Goal: Task Accomplishment & Management: Complete application form

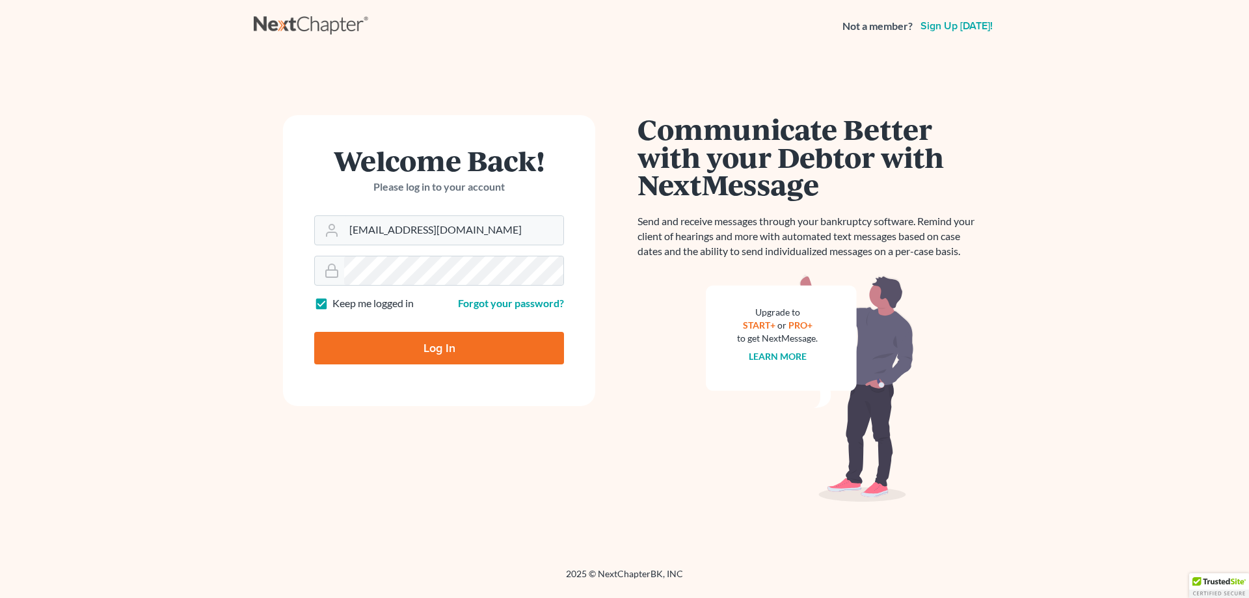
click at [457, 360] on input "Log In" at bounding box center [439, 348] width 250 height 33
type input "Thinking..."
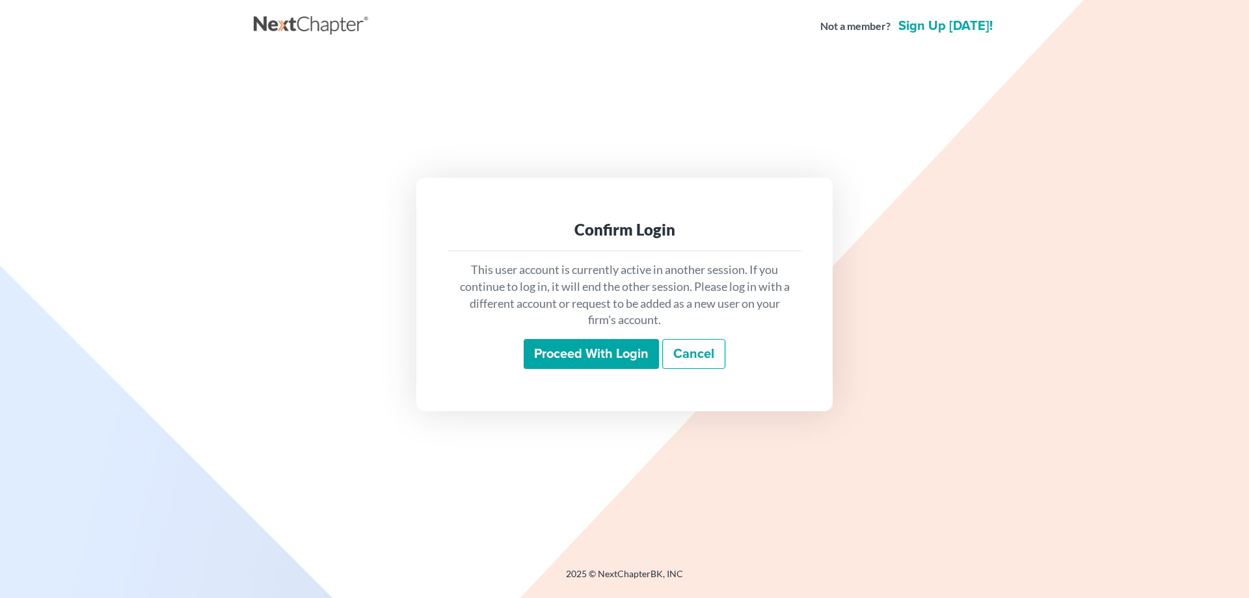
click at [613, 352] on input "Proceed with login" at bounding box center [591, 354] width 135 height 30
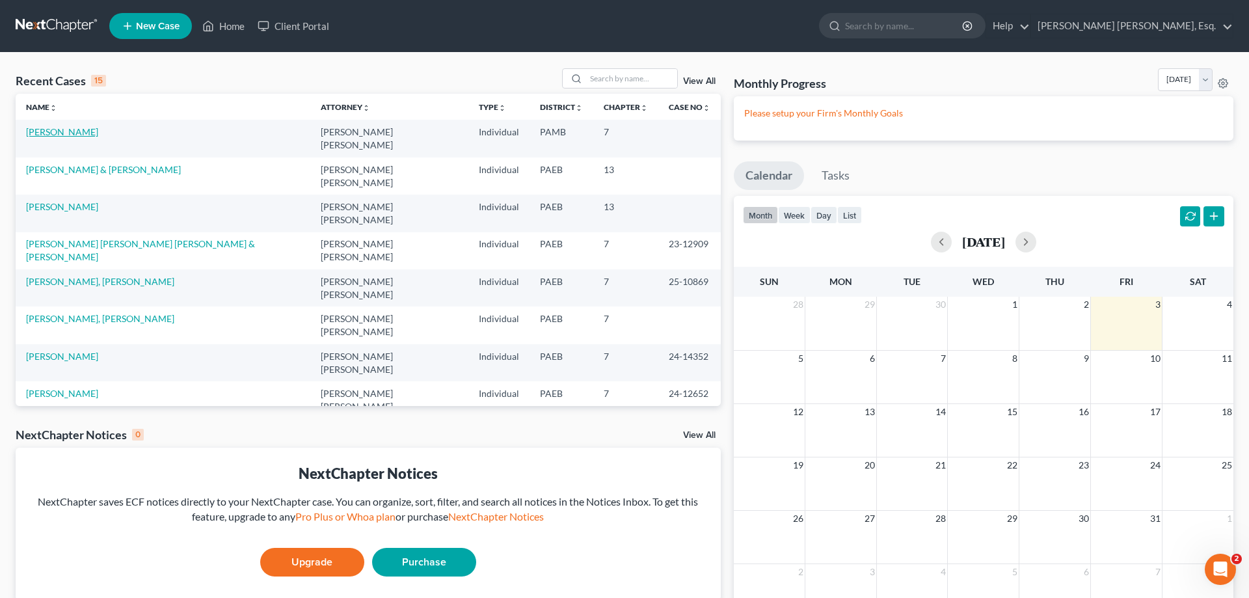
click at [69, 133] on link "[PERSON_NAME]" at bounding box center [62, 131] width 72 height 11
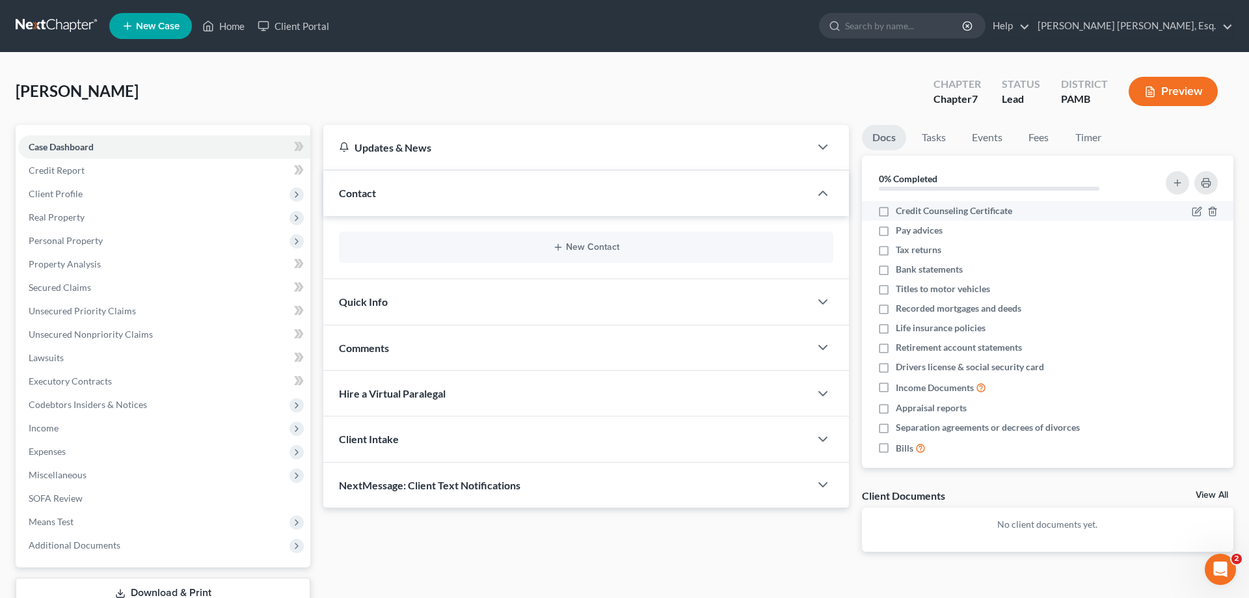
click at [936, 211] on span "Credit Counseling Certificate" at bounding box center [954, 210] width 116 height 13
click at [909, 211] on input "Credit Counseling Certificate" at bounding box center [905, 208] width 8 height 8
click at [1196, 211] on icon "button" at bounding box center [1196, 211] width 10 height 10
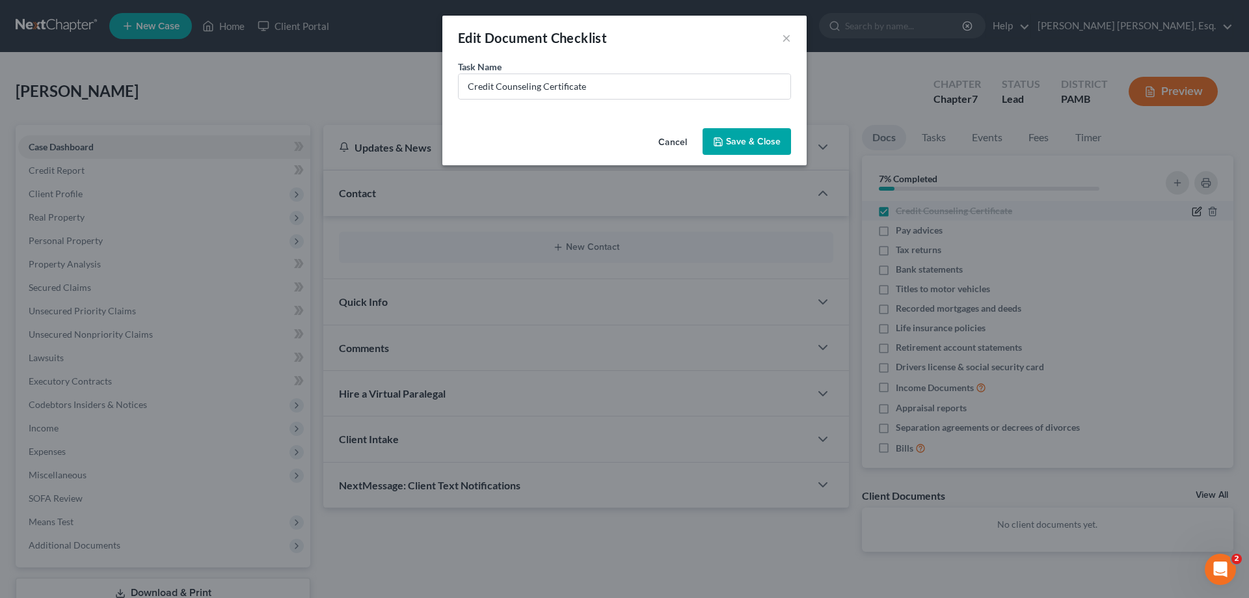
click at [1196, 211] on div "Edit Document Checklist × Task Name * Credit Counseling Certificate Cancel Save…" at bounding box center [624, 299] width 1249 height 598
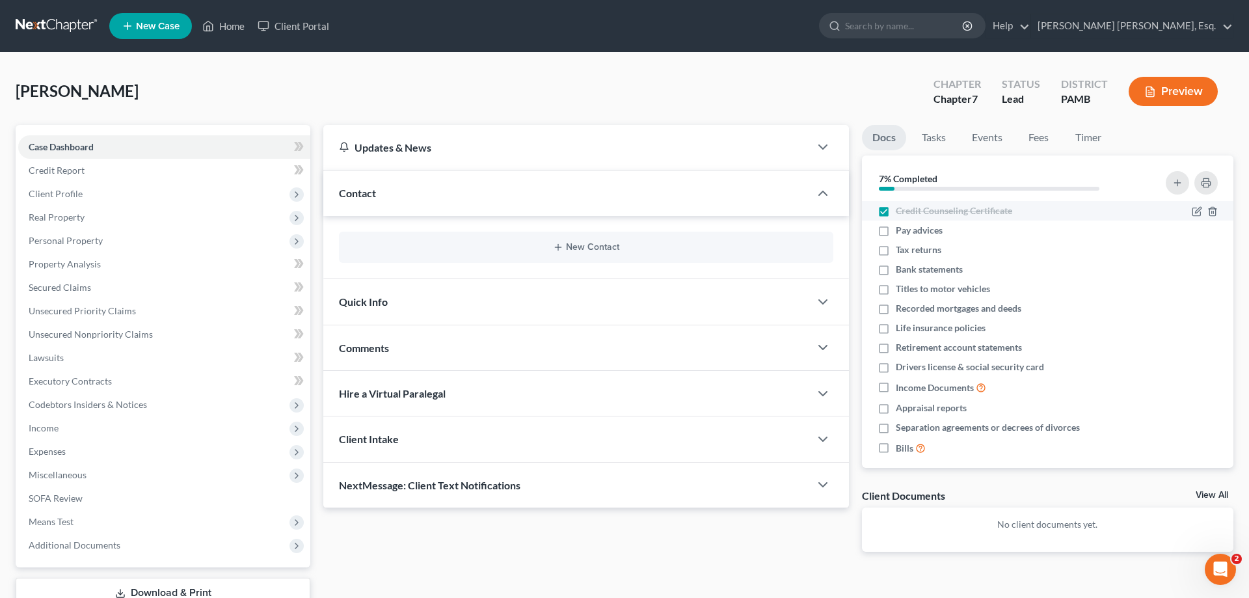
click at [972, 211] on span "Credit Counseling Certificate" at bounding box center [954, 210] width 116 height 13
click at [909, 211] on input "Credit Counseling Certificate" at bounding box center [905, 208] width 8 height 8
checkbox input "false"
click at [1197, 211] on icon "button" at bounding box center [1196, 211] width 10 height 10
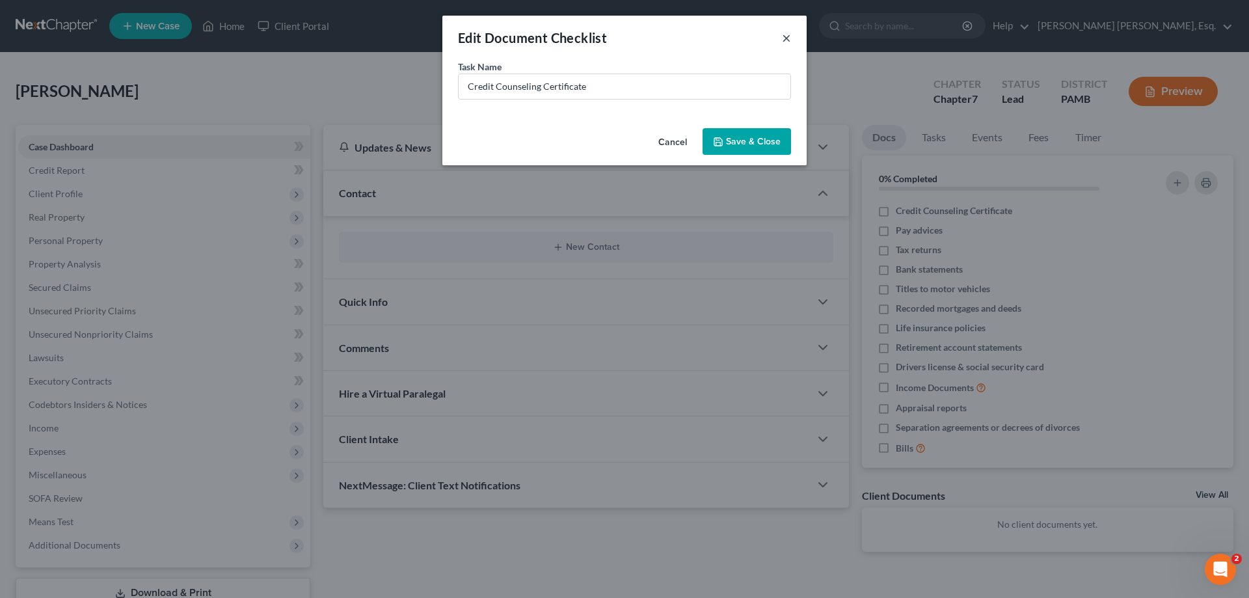
click at [788, 36] on button "×" at bounding box center [786, 38] width 9 height 16
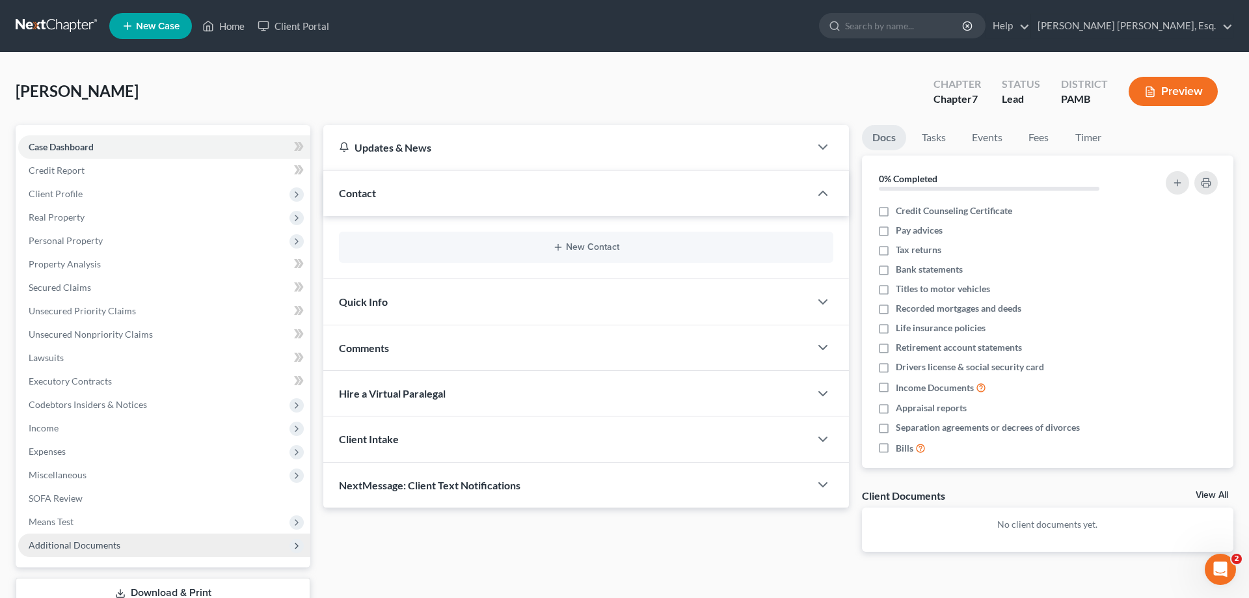
click at [97, 548] on span "Additional Documents" at bounding box center [75, 544] width 92 height 11
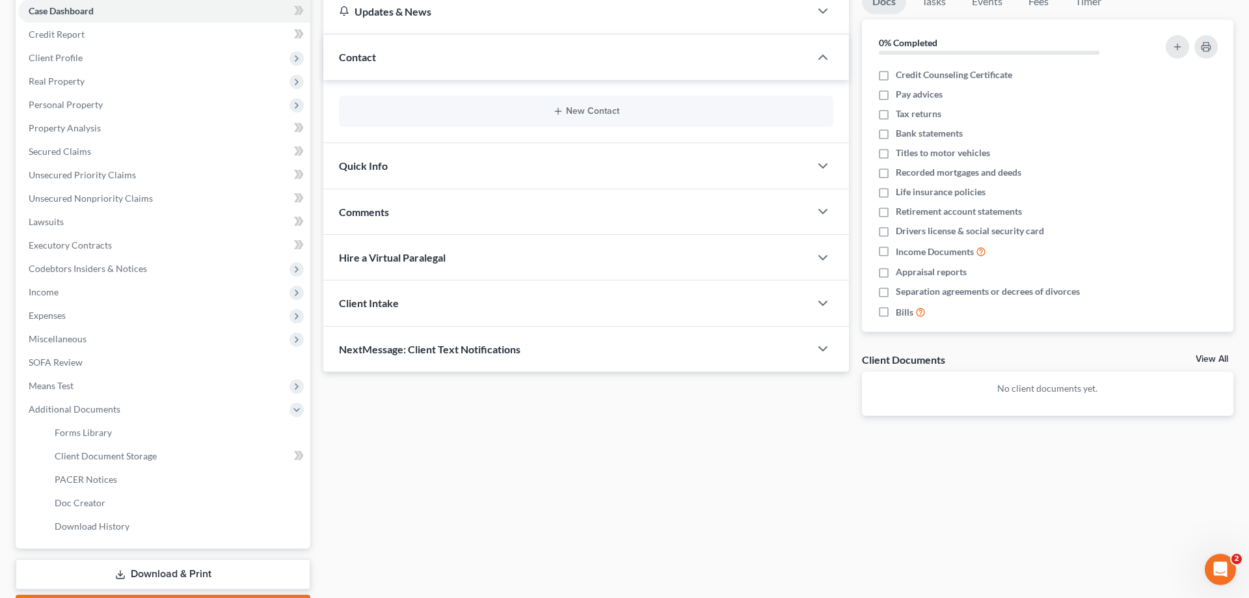
scroll to position [153, 0]
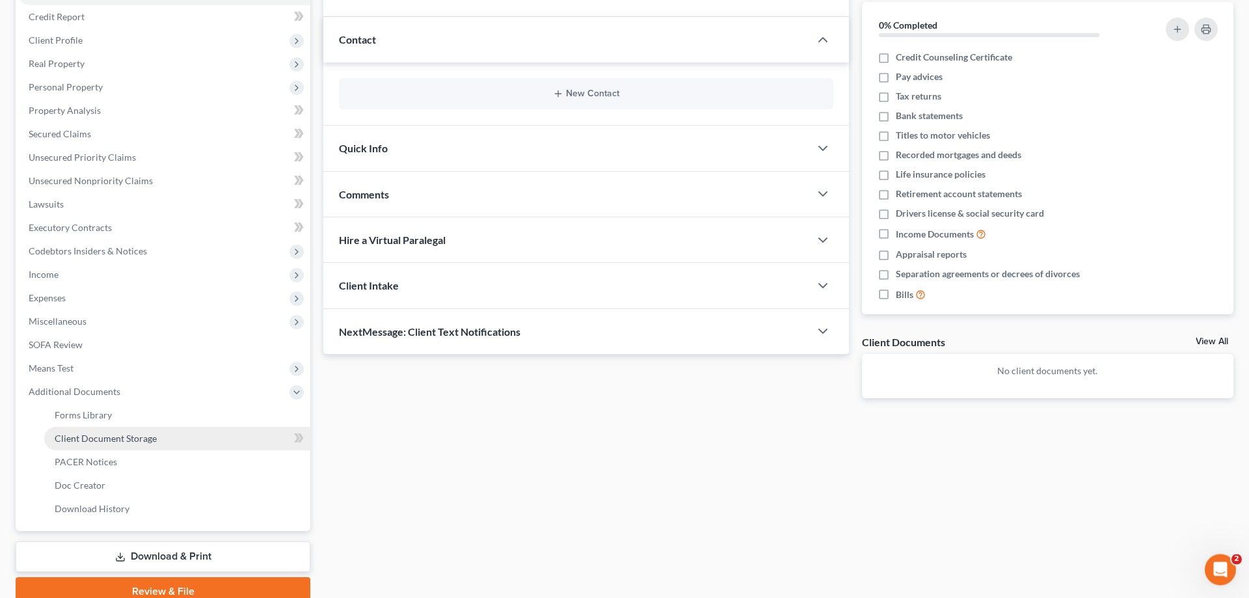
click at [141, 437] on span "Client Document Storage" at bounding box center [106, 437] width 102 height 11
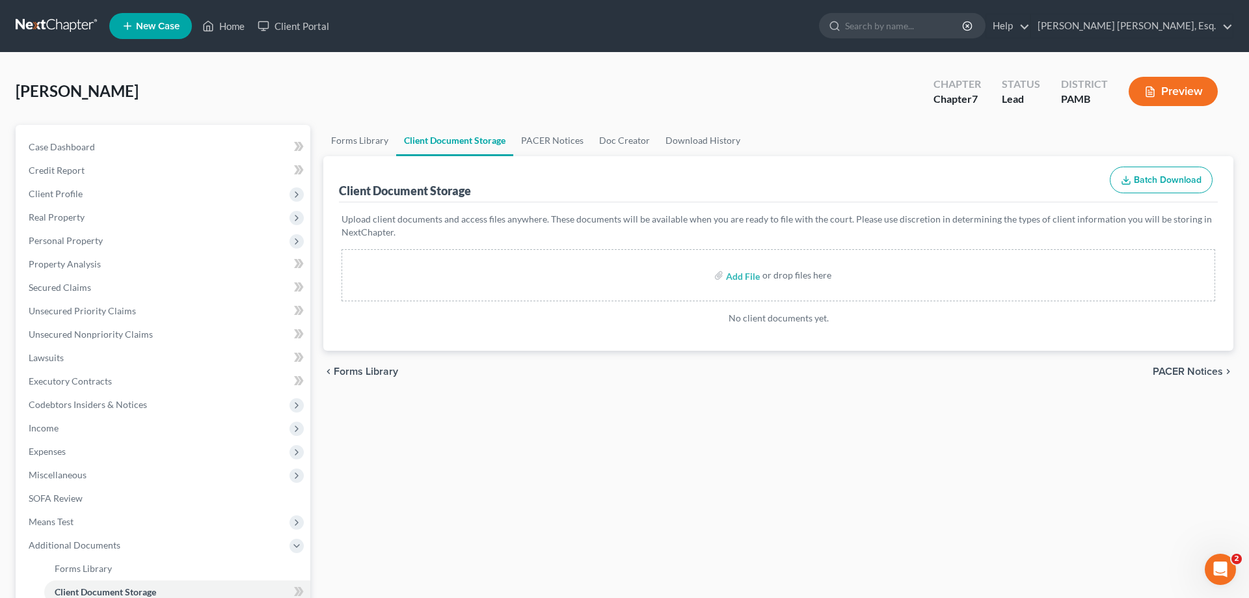
click at [726, 272] on label "Add File" at bounding box center [744, 276] width 36 height 23
click at [314, 86] on div "[PERSON_NAME] Upgraded Chapter Chapter 7 Status Lead District PAMB Preview" at bounding box center [624, 96] width 1217 height 57
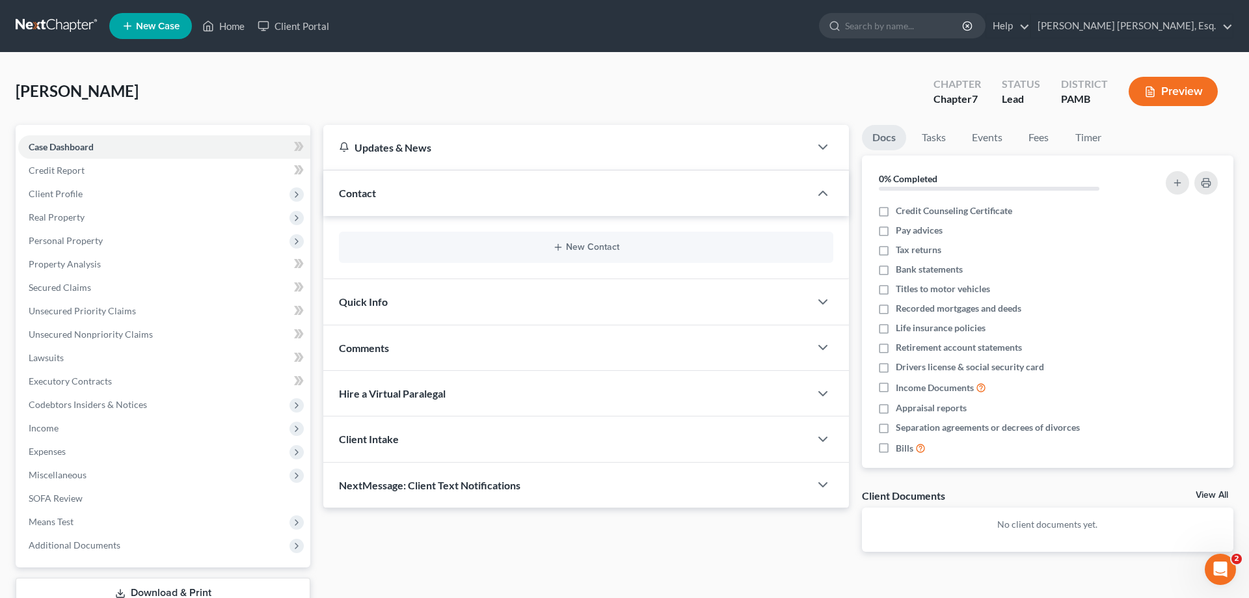
scroll to position [92, 0]
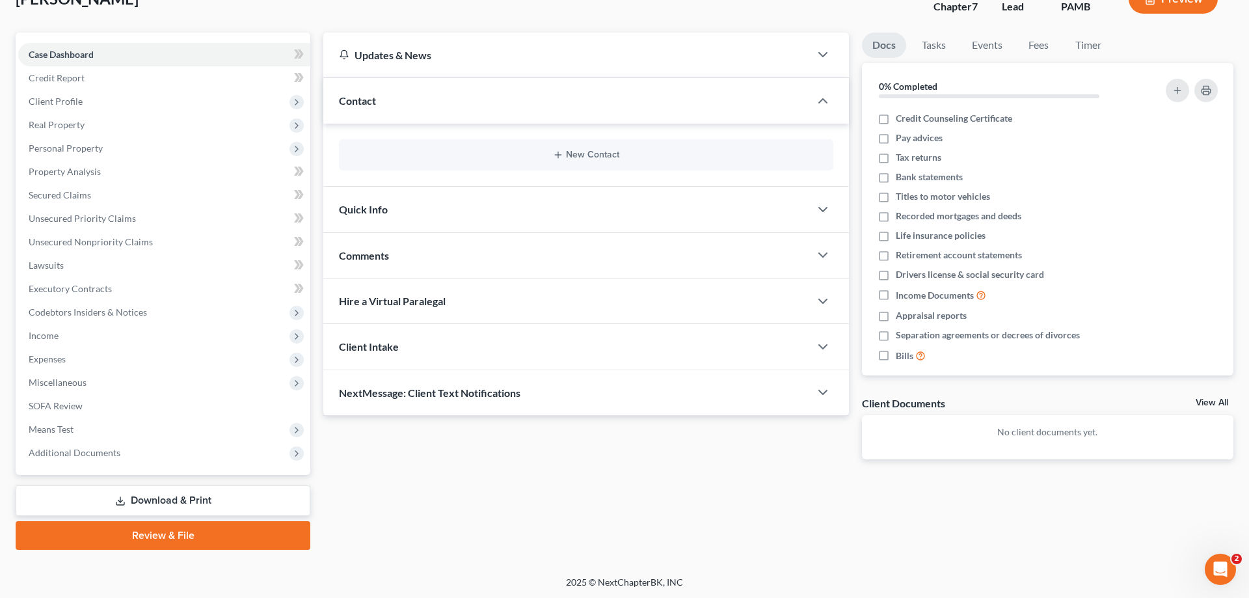
click at [211, 533] on link "Review & File" at bounding box center [163, 535] width 295 height 29
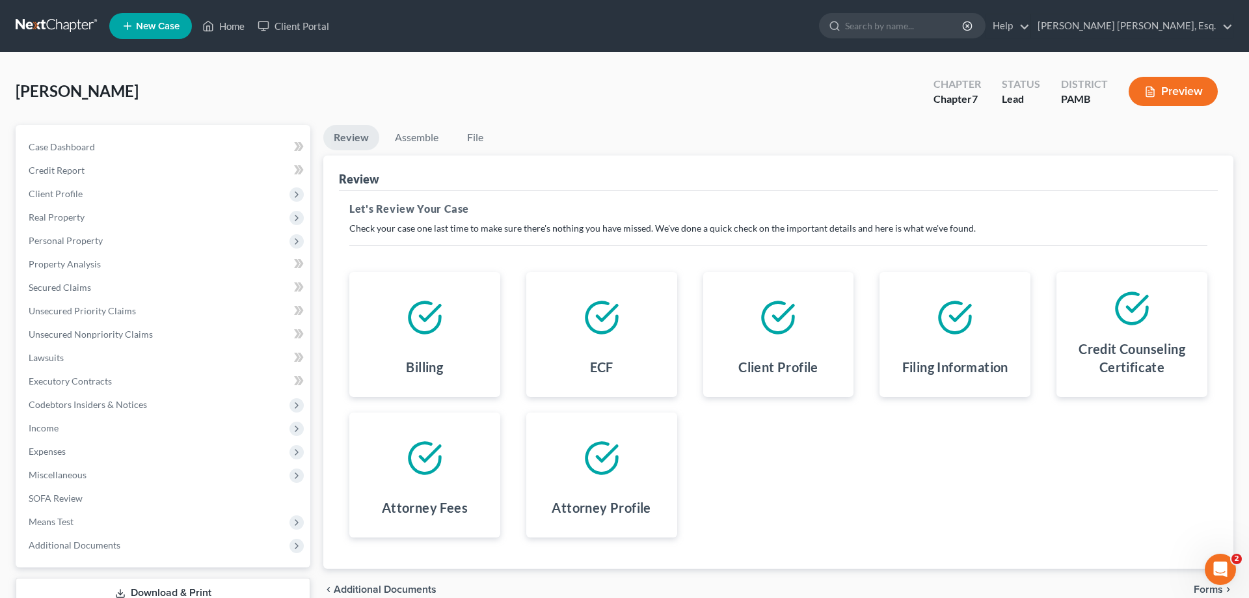
click at [1212, 587] on span "Forms" at bounding box center [1207, 589] width 29 height 10
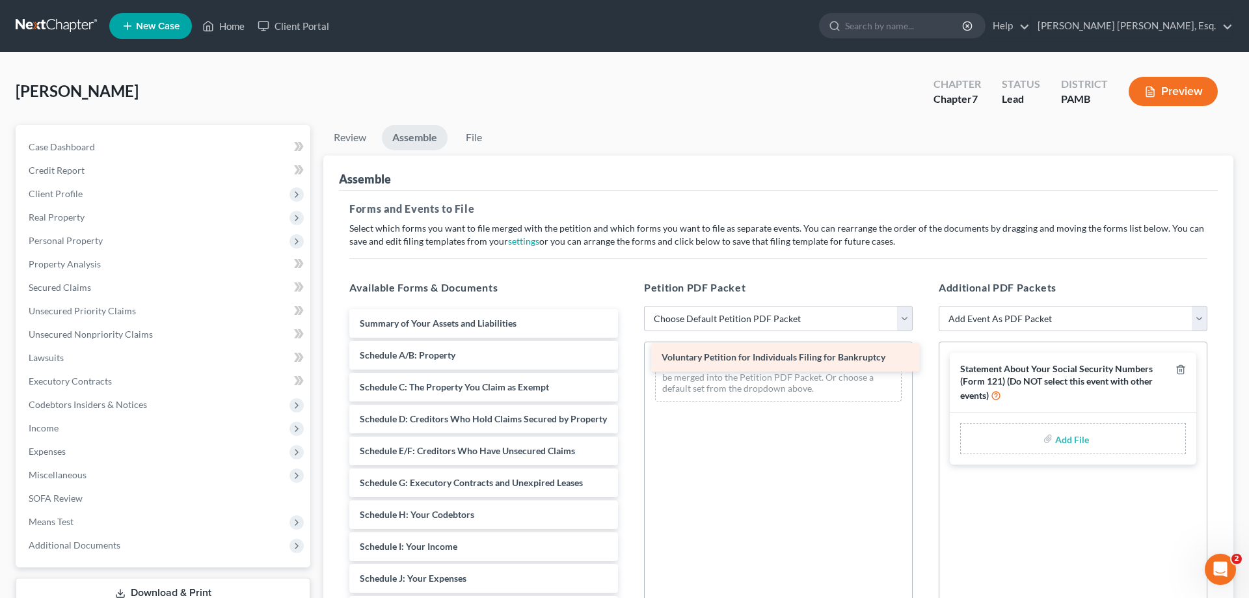
drag, startPoint x: 519, startPoint y: 325, endPoint x: 821, endPoint y: 359, distance: 303.7
click at [628, 359] on div "Voluntary Petition for Individuals Filing for Bankruptcy Voluntary Petition for…" at bounding box center [483, 598] width 289 height 578
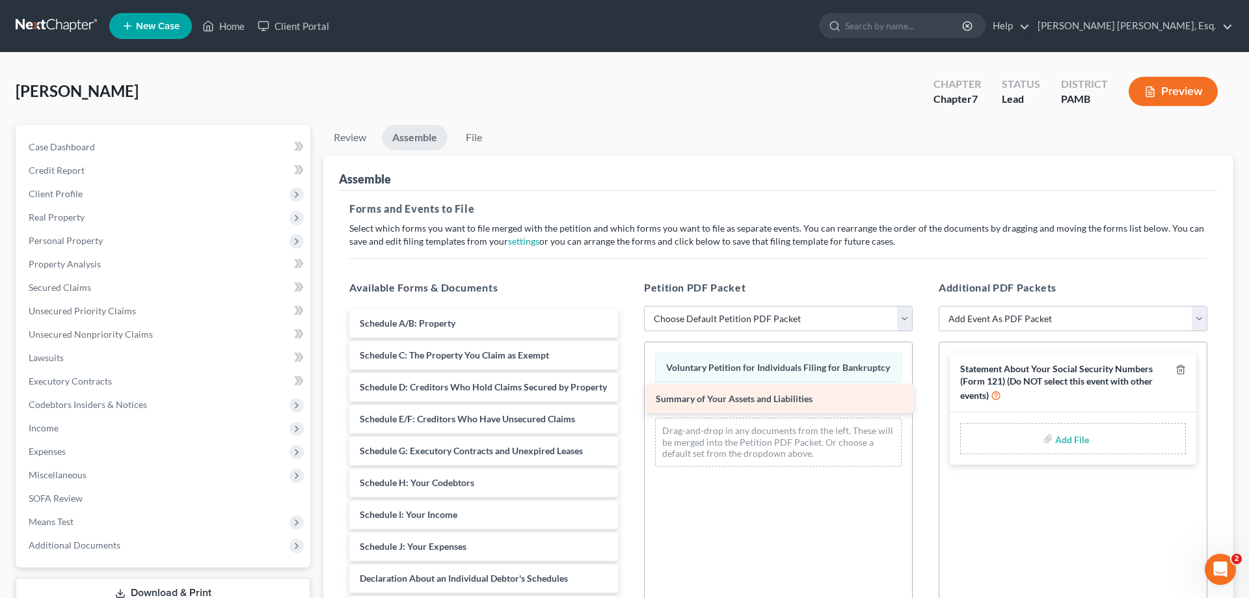
drag, startPoint x: 443, startPoint y: 326, endPoint x: 739, endPoint y: 403, distance: 306.2
click at [628, 403] on div "Summary of Your Assets and Liabilities Summary of Your Assets and Liabilities S…" at bounding box center [483, 582] width 289 height 546
click at [829, 264] on div "Forms and Events to File Select which forms you want to file merged with the pe…" at bounding box center [778, 458] width 879 height 535
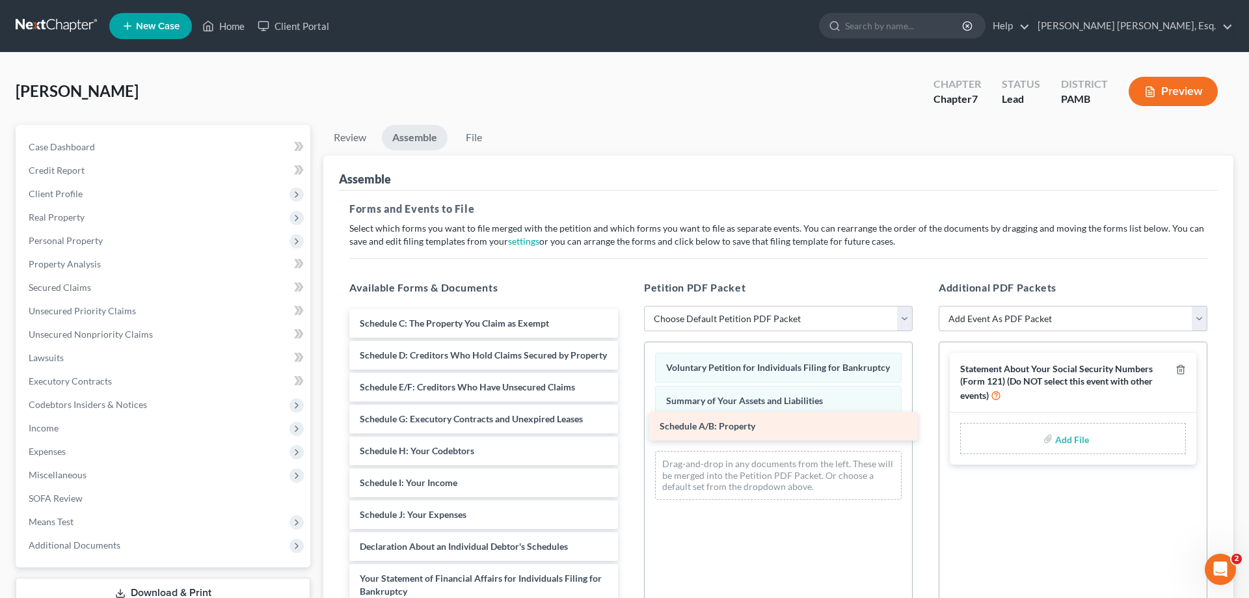
drag, startPoint x: 486, startPoint y: 324, endPoint x: 786, endPoint y: 427, distance: 317.1
click at [628, 427] on div "Schedule A/B: Property Schedule A/B: Property Schedule C: The Property You Clai…" at bounding box center [483, 566] width 289 height 514
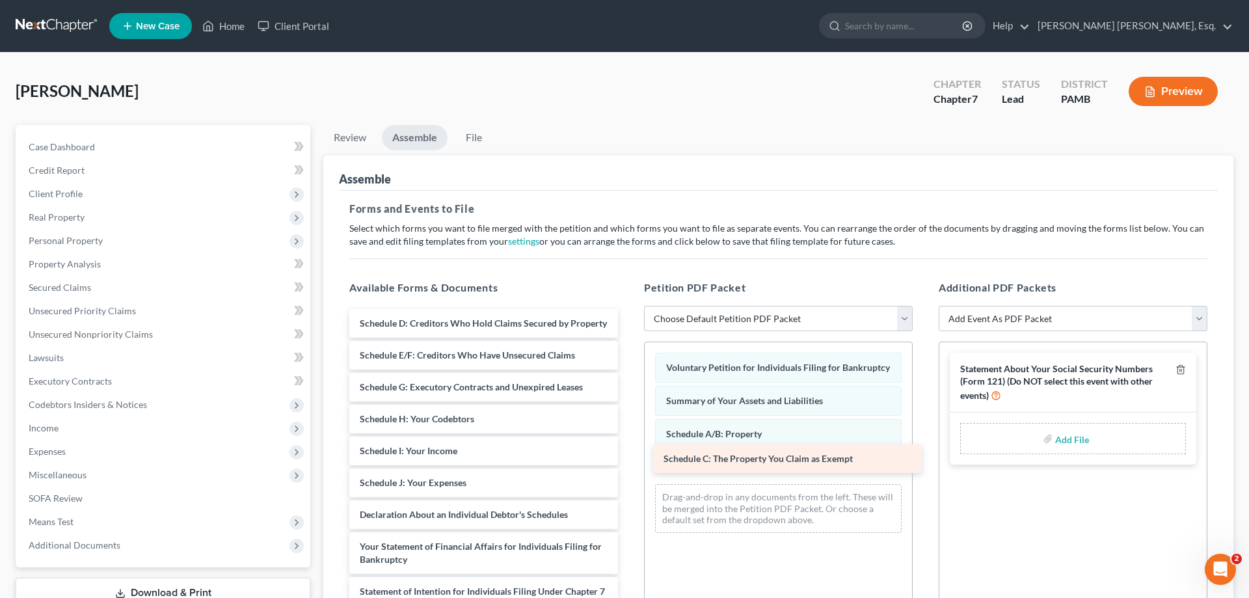
drag, startPoint x: 510, startPoint y: 319, endPoint x: 814, endPoint y: 455, distance: 332.7
click at [628, 455] on div "Schedule C: The Property You Claim as Exempt Schedule C: The Property You Claim…" at bounding box center [483, 550] width 289 height 482
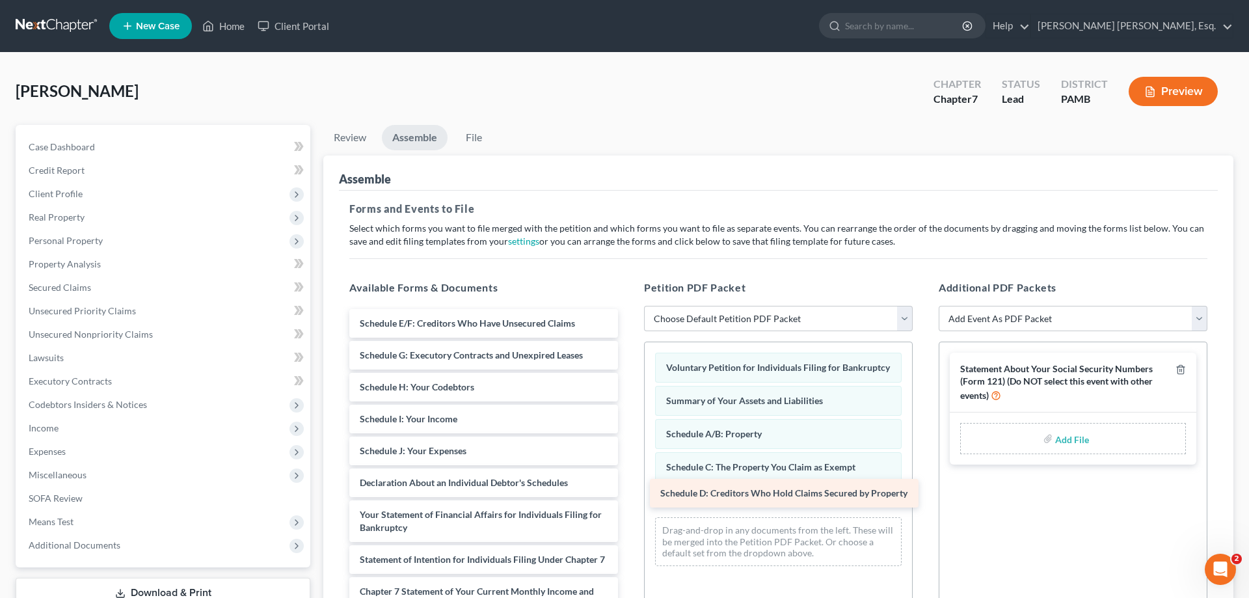
drag, startPoint x: 512, startPoint y: 345, endPoint x: 830, endPoint y: 491, distance: 349.8
click at [628, 491] on div "Schedule D: Creditors Who Hold Claims Secured by Property Schedule D: Creditors…" at bounding box center [483, 534] width 289 height 450
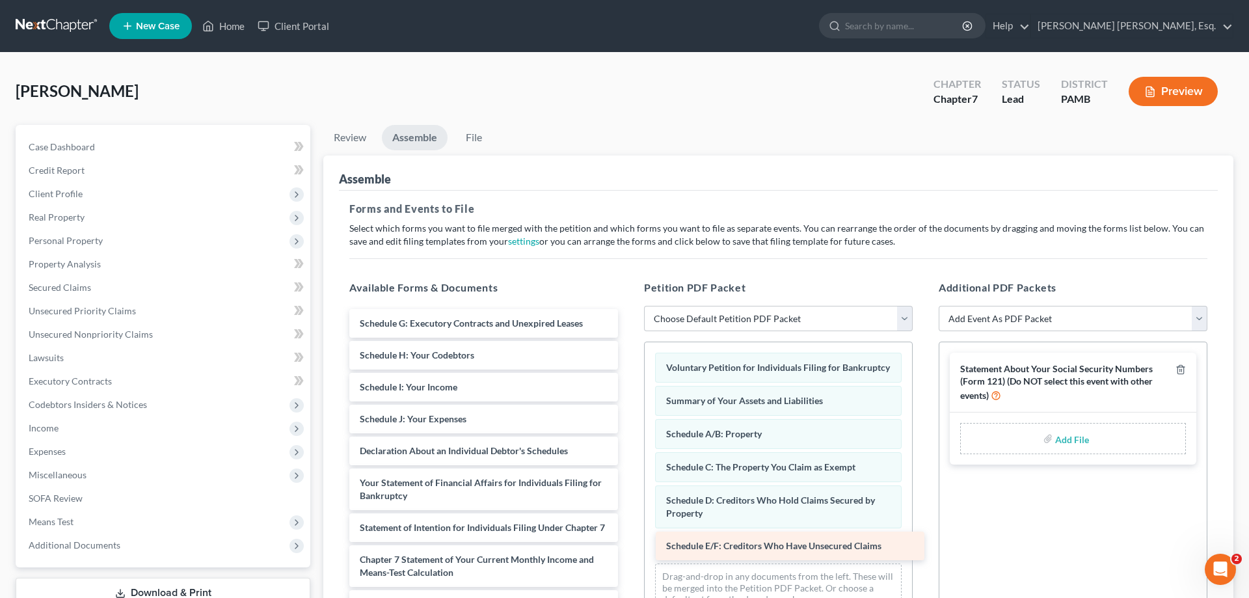
drag, startPoint x: 563, startPoint y: 322, endPoint x: 869, endPoint y: 545, distance: 378.9
click at [628, 545] on div "Schedule E/F: Creditors Who Have Unsecured Claims Schedule E/F: Creditors Who H…" at bounding box center [483, 518] width 289 height 418
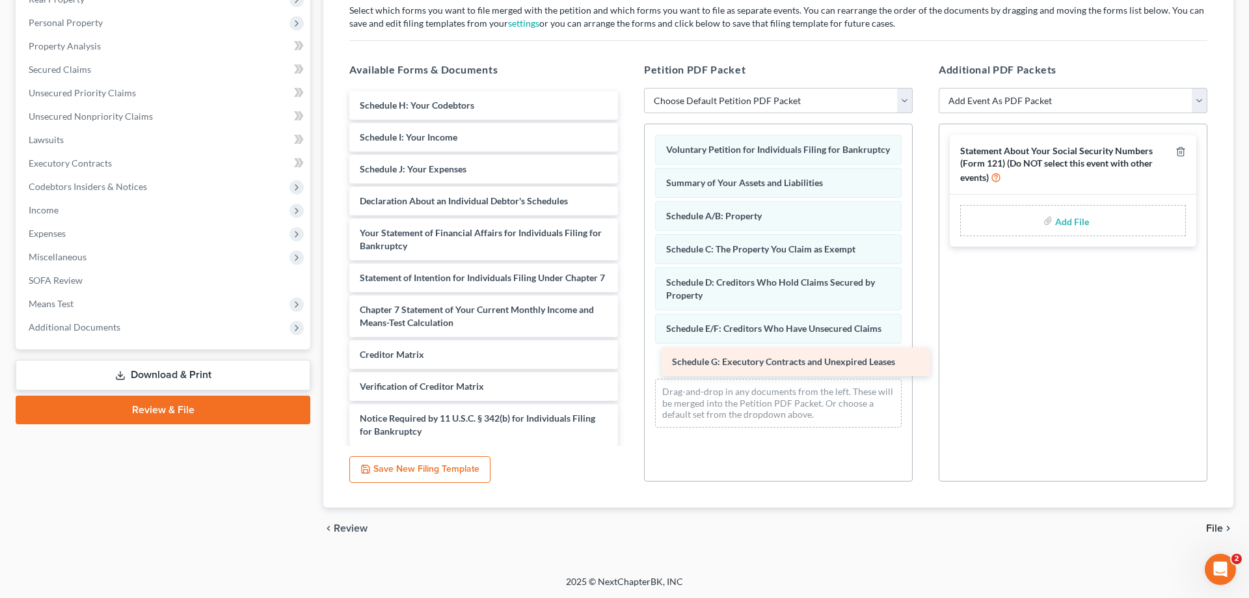
drag, startPoint x: 436, startPoint y: 109, endPoint x: 748, endPoint y: 364, distance: 403.0
click at [628, 364] on div "Schedule G: Executory Contracts and Unexpired Leases Schedule G: Executory Cont…" at bounding box center [483, 284] width 289 height 386
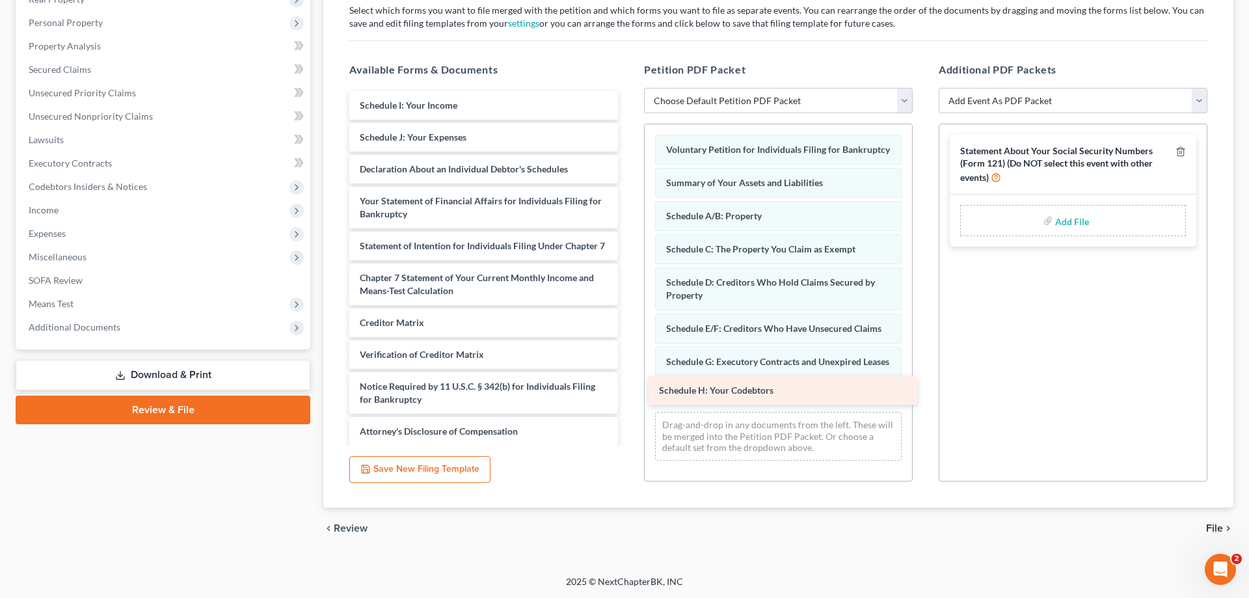
drag, startPoint x: 464, startPoint y: 101, endPoint x: 763, endPoint y: 387, distance: 413.5
click at [628, 387] on div "Schedule H: Your Codebtors Schedule H: Your Codebtors Schedule I: Your Income S…" at bounding box center [483, 268] width 289 height 354
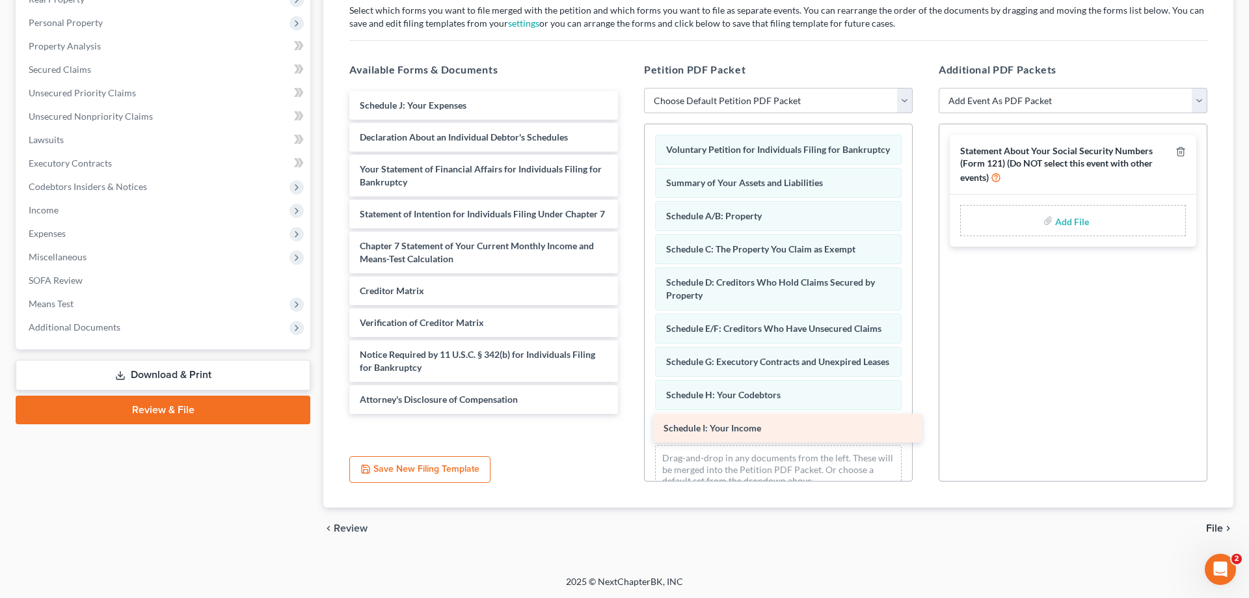
drag, startPoint x: 466, startPoint y: 100, endPoint x: 769, endPoint y: 423, distance: 443.5
click at [628, 414] on div "Schedule I: Your Income Schedule I: Your Income Schedule J: Your Expenses Decla…" at bounding box center [483, 252] width 289 height 323
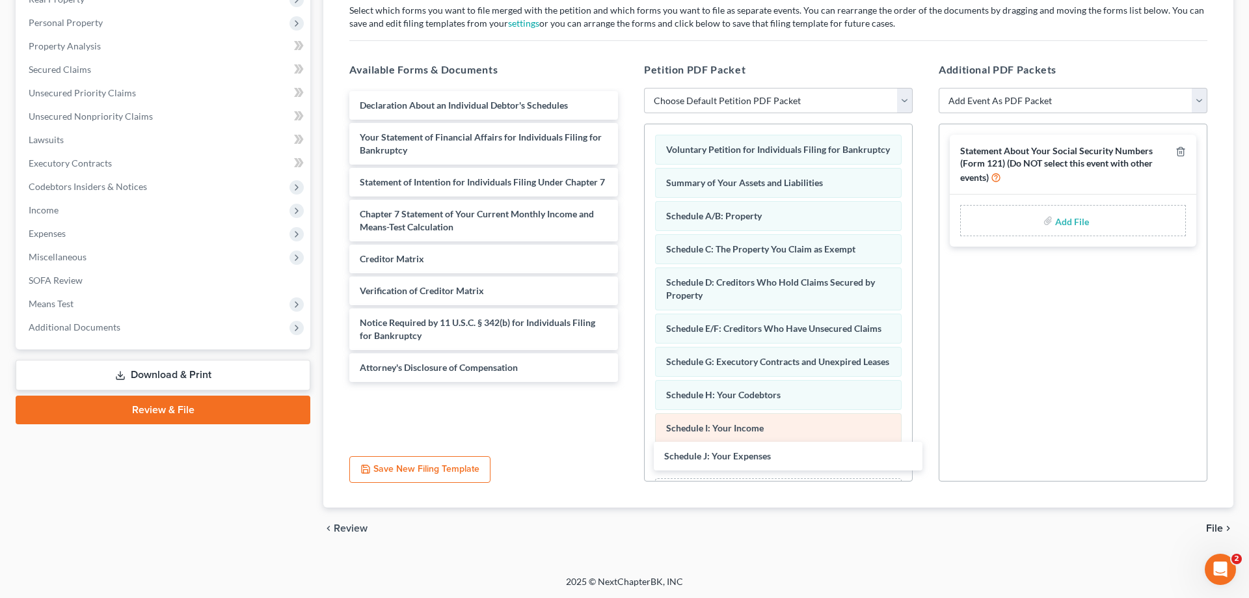
drag, startPoint x: 440, startPoint y: 102, endPoint x: 790, endPoint y: 440, distance: 486.6
click at [628, 382] on div "Schedule J: Your Expenses Schedule J: Your Expenses Declaration About an Indivi…" at bounding box center [483, 236] width 289 height 291
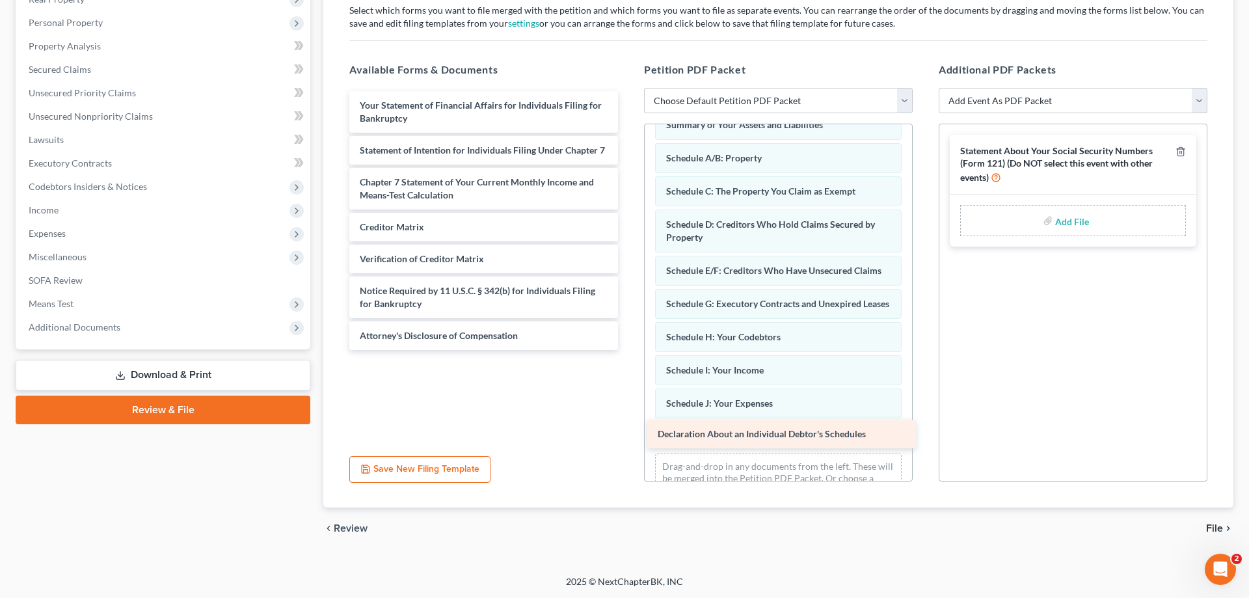
drag, startPoint x: 432, startPoint y: 105, endPoint x: 736, endPoint y: 427, distance: 443.0
click at [628, 350] on div "Declaration About an Individual Debtor's Schedules Declaration About an Individ…" at bounding box center [483, 220] width 289 height 259
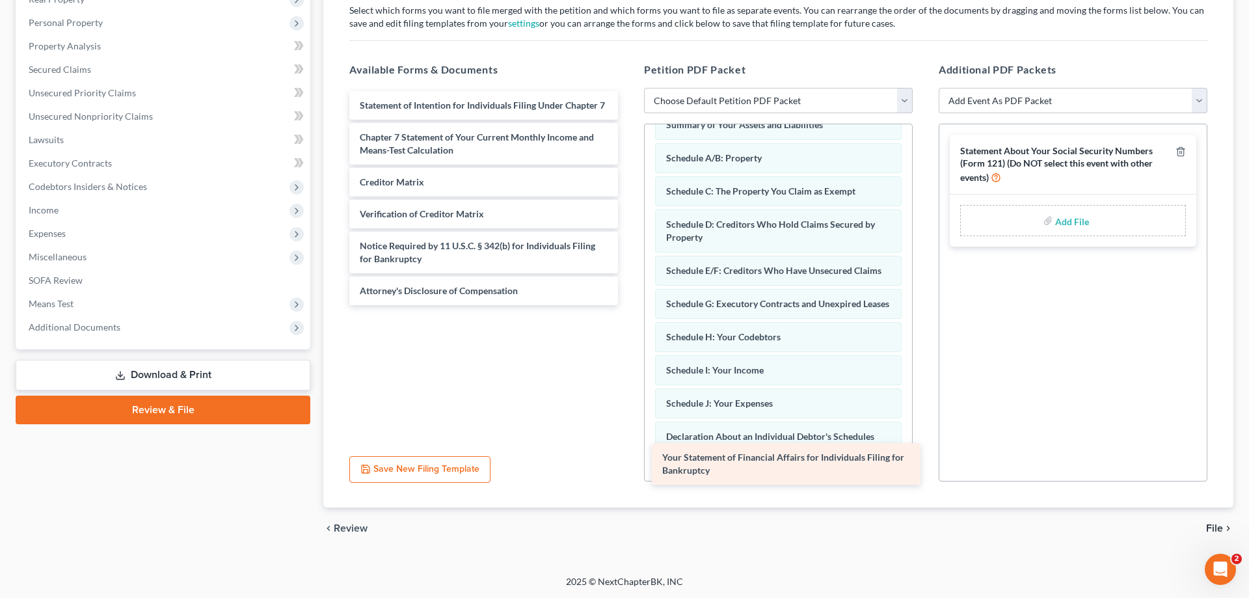
drag, startPoint x: 378, startPoint y: 107, endPoint x: 678, endPoint y: 456, distance: 459.8
click at [628, 305] on div "Your Statement of Financial Affairs for Individuals Filing for Bankruptcy Your …" at bounding box center [483, 198] width 289 height 214
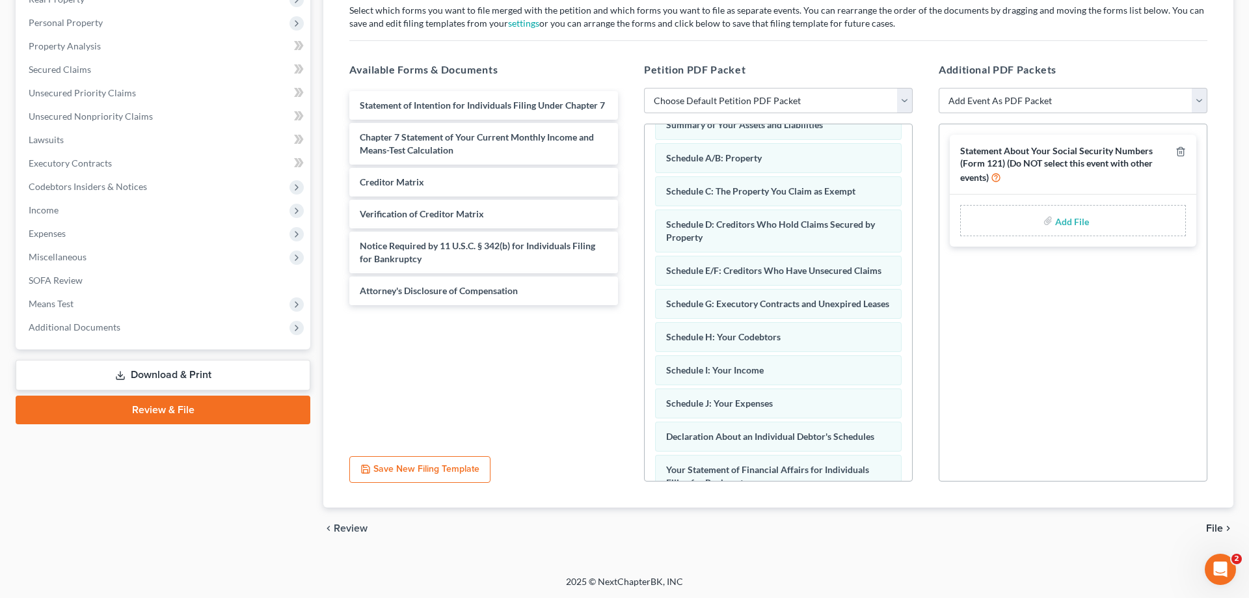
scroll to position [137, 0]
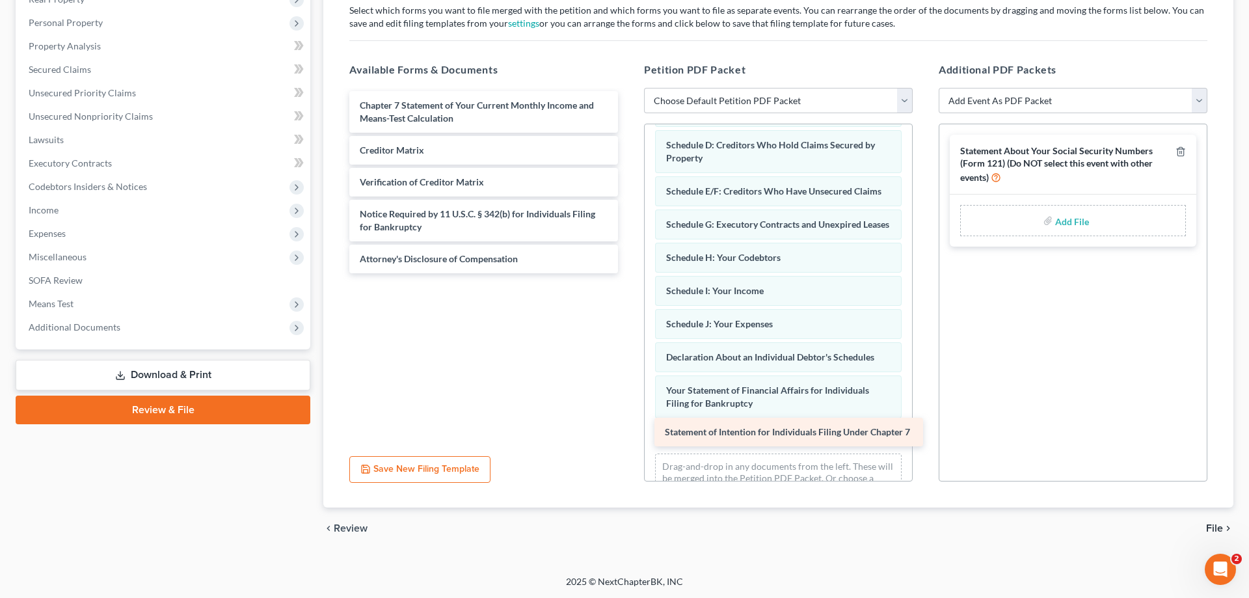
drag, startPoint x: 486, startPoint y: 151, endPoint x: 788, endPoint y: 431, distance: 411.9
click at [628, 273] on div "Statement of Intention for Individuals Filing Under Chapter 7 Statement of Inte…" at bounding box center [483, 182] width 289 height 182
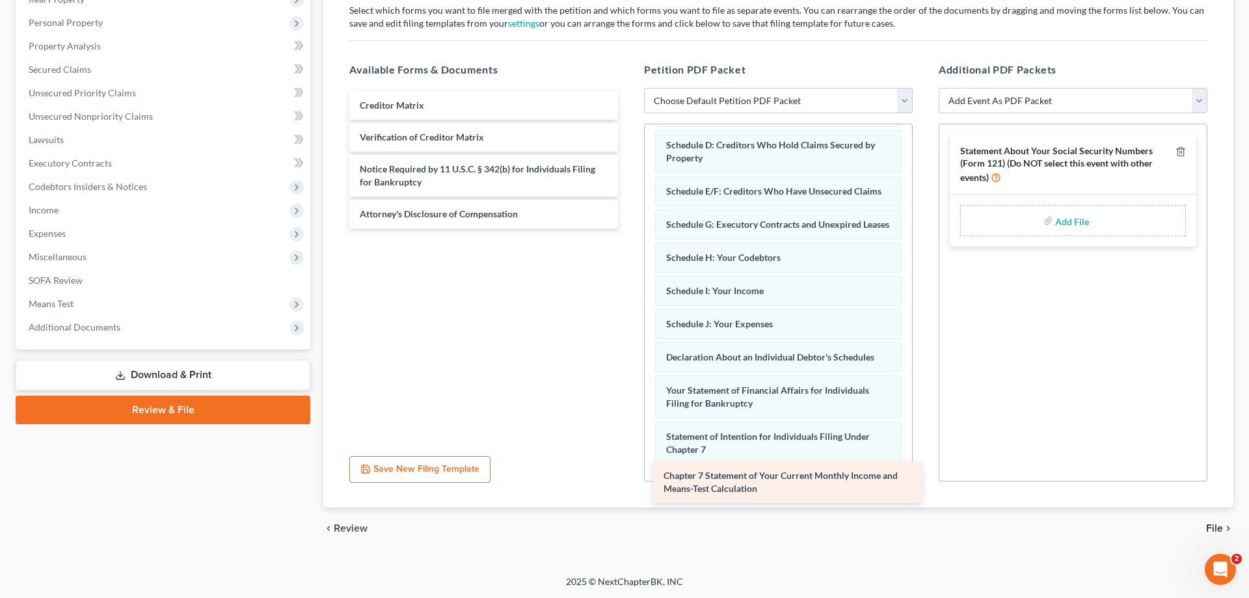
drag, startPoint x: 472, startPoint y: 116, endPoint x: 776, endPoint y: 486, distance: 479.2
click at [628, 228] on div "Chapter 7 Statement of Your Current Monthly Income and Means-Test Calculation C…" at bounding box center [483, 159] width 289 height 137
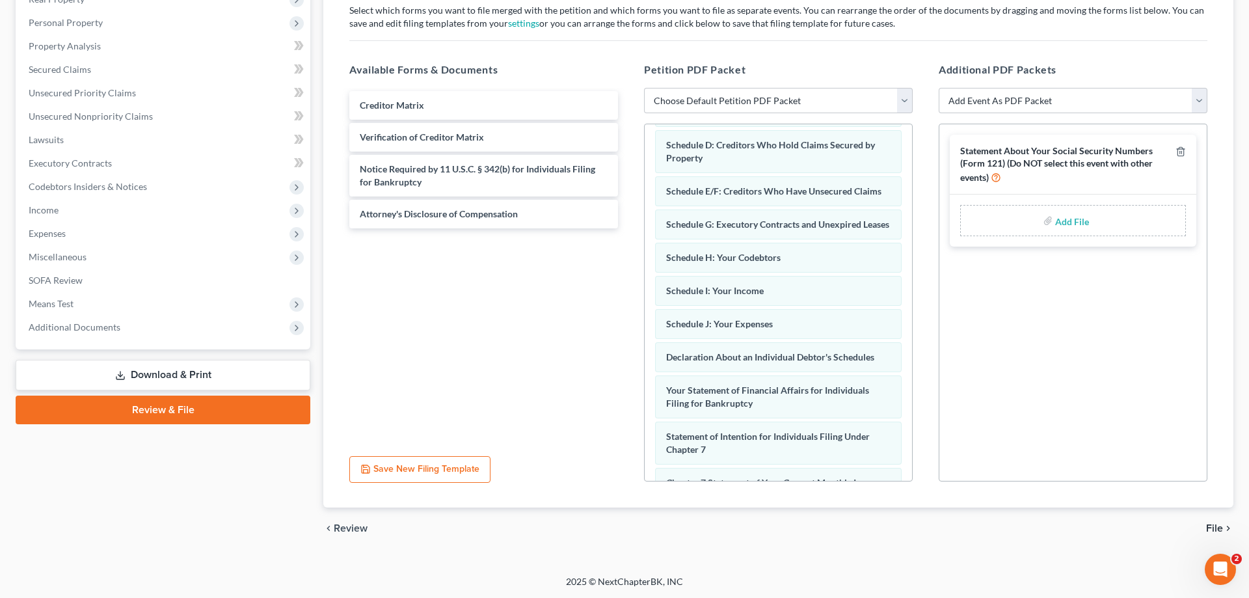
scroll to position [230, 0]
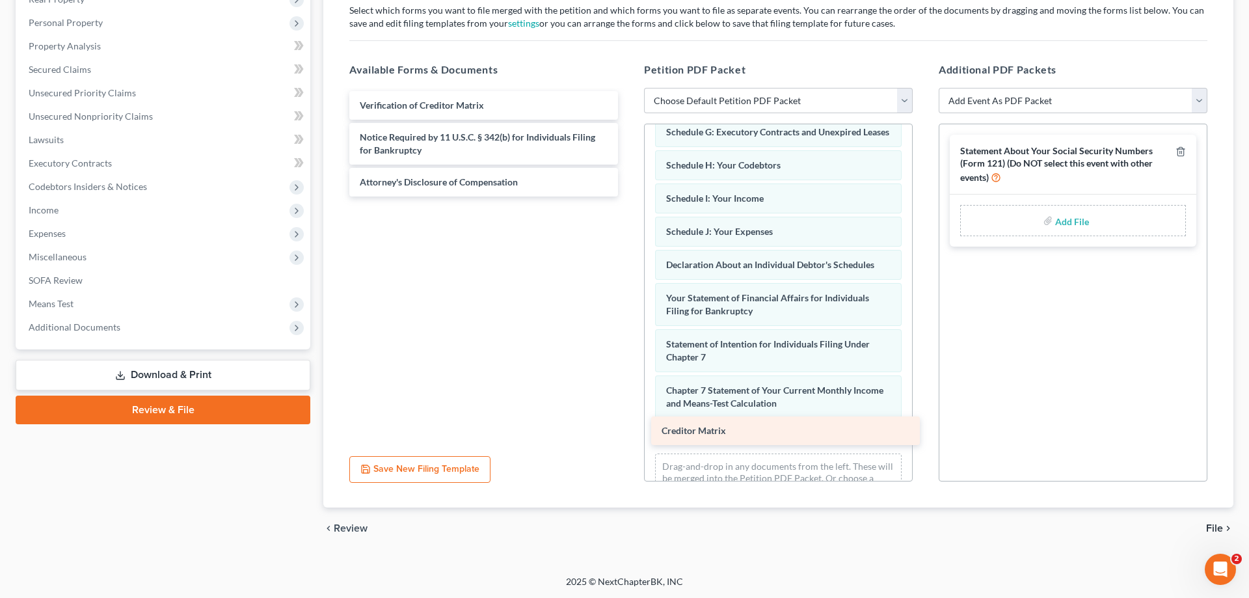
drag, startPoint x: 509, startPoint y: 97, endPoint x: 811, endPoint y: 423, distance: 444.6
click at [628, 196] on div "Creditor Matrix Creditor Matrix Verification of Creditor Matrix Notice Required…" at bounding box center [483, 143] width 289 height 105
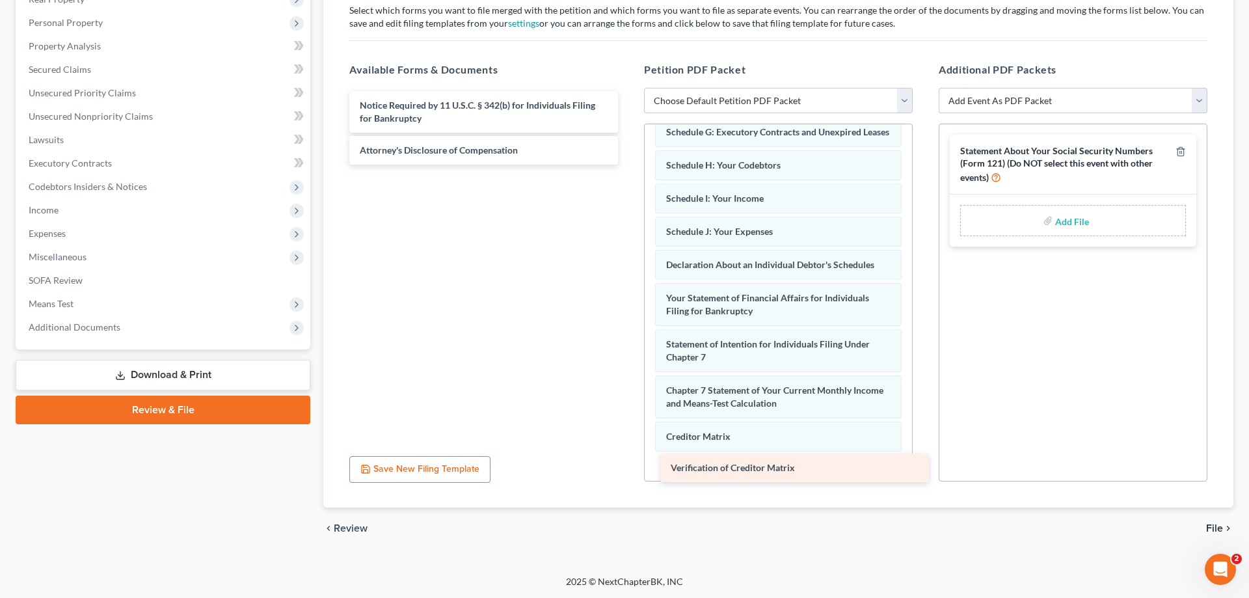
drag, startPoint x: 525, startPoint y: 97, endPoint x: 836, endPoint y: 460, distance: 477.8
click at [628, 165] on div "Verification of Creditor Matrix Verification of Creditor Matrix Notice Required…" at bounding box center [483, 127] width 289 height 73
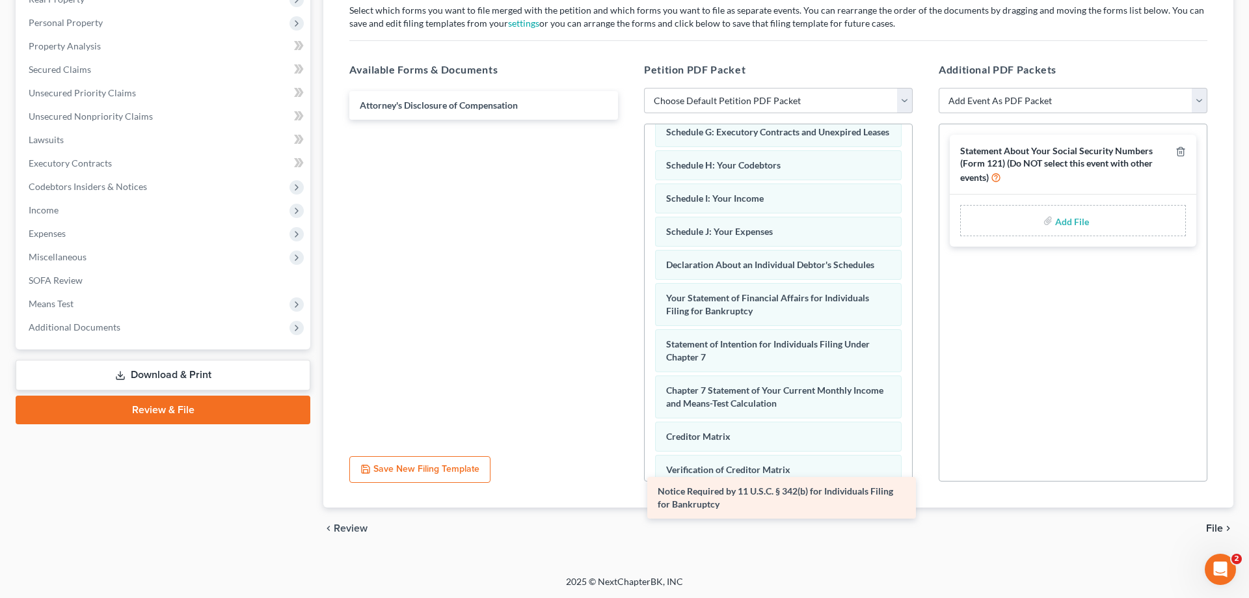
drag, startPoint x: 490, startPoint y: 105, endPoint x: 788, endPoint y: 492, distance: 487.8
click at [628, 120] on div "Notice Required by 11 U.S.C. § 342(b) for Individuals Filing for Bankruptcy Not…" at bounding box center [483, 105] width 289 height 29
drag, startPoint x: 447, startPoint y: 106, endPoint x: 752, endPoint y: 495, distance: 493.8
click at [628, 88] on div "Attorney's Disclosure of Compensation Attorney's Disclosure of Compensation" at bounding box center [483, 88] width 289 height 0
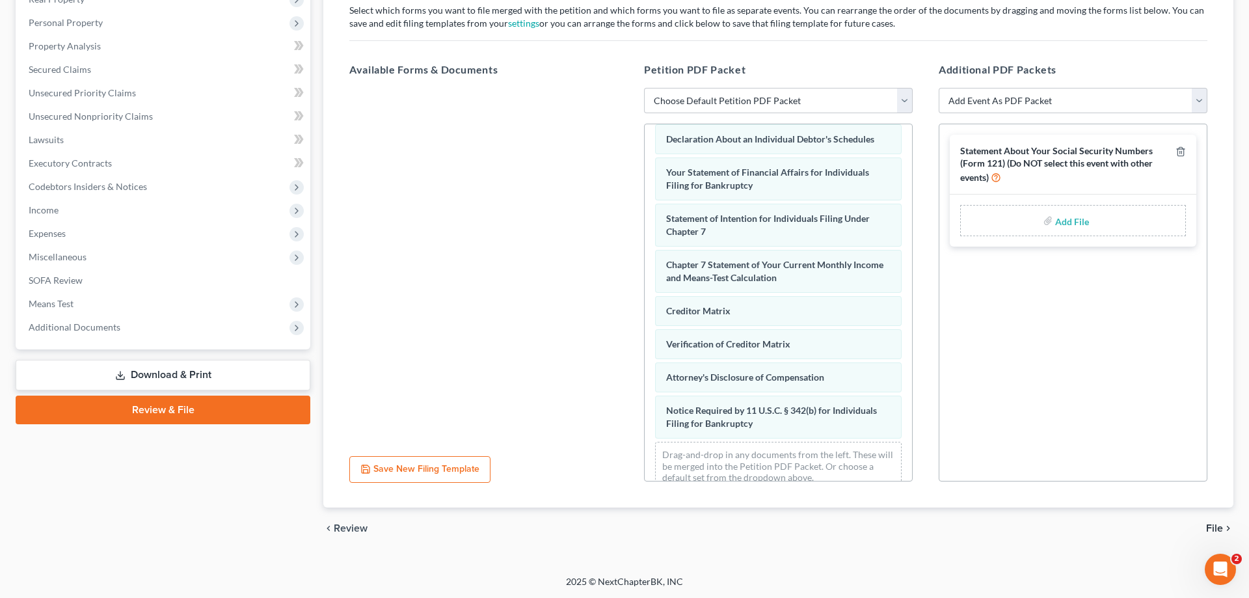
scroll to position [375, 0]
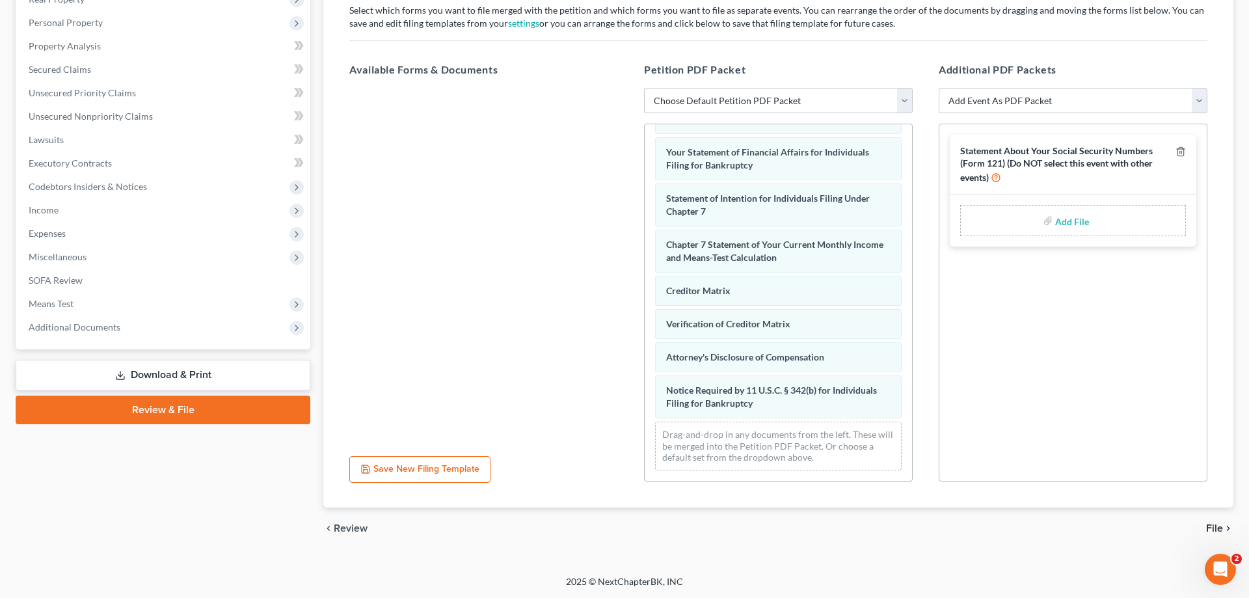
click at [1076, 230] on input "file" at bounding box center [1070, 220] width 31 height 23
click at [1056, 223] on input "file" at bounding box center [1070, 220] width 31 height 23
type input "C:\fakepath\[PERSON_NAME] SS FORM 121.pdf"
click at [1227, 525] on icon "chevron_right" at bounding box center [1228, 528] width 10 height 10
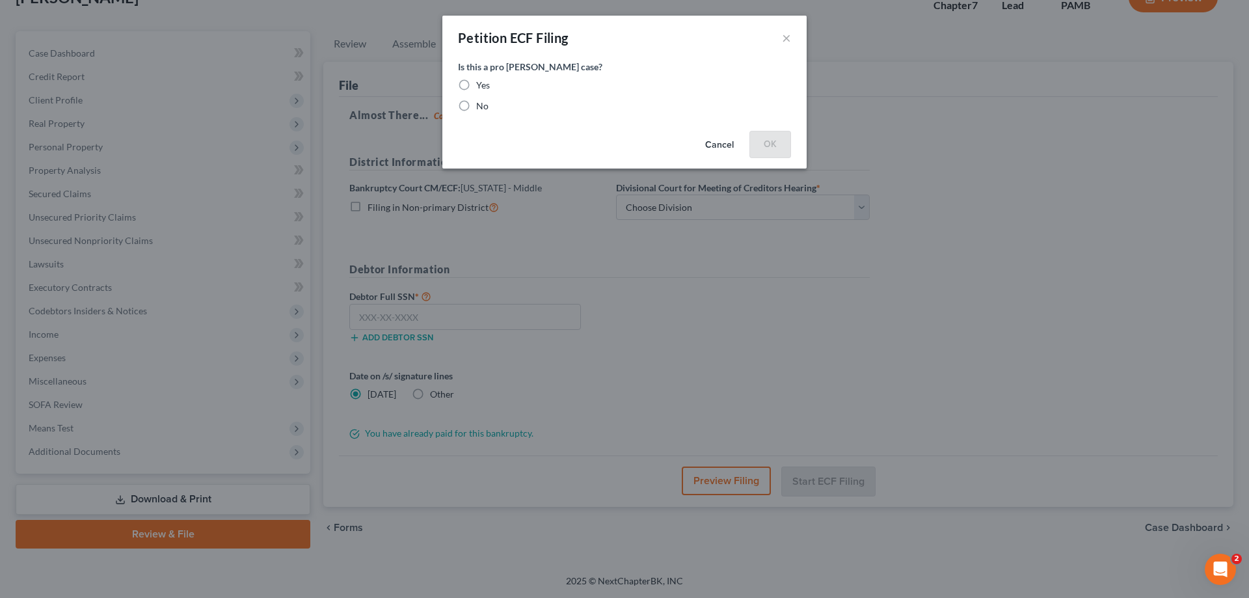
scroll to position [93, 0]
click at [476, 107] on label "No" at bounding box center [482, 106] width 12 height 13
click at [481, 107] on input "No" at bounding box center [485, 104] width 8 height 8
radio input "true"
click at [754, 148] on button "OK" at bounding box center [770, 144] width 42 height 26
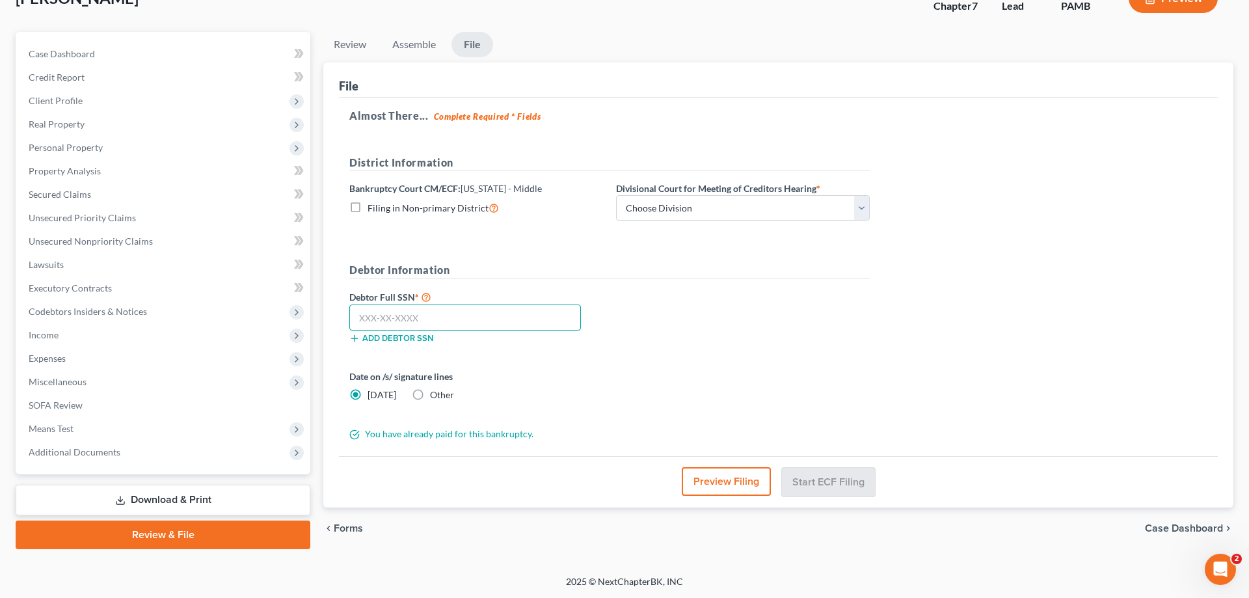
click at [413, 315] on input "text" at bounding box center [465, 317] width 232 height 26
click at [478, 314] on input "161-50-7723" at bounding box center [465, 317] width 232 height 26
type input "161-50-7723"
click at [367, 206] on label "Filing in Non-primary District" at bounding box center [432, 207] width 131 height 15
click at [373, 206] on input "Filing in Non-primary District" at bounding box center [377, 204] width 8 height 8
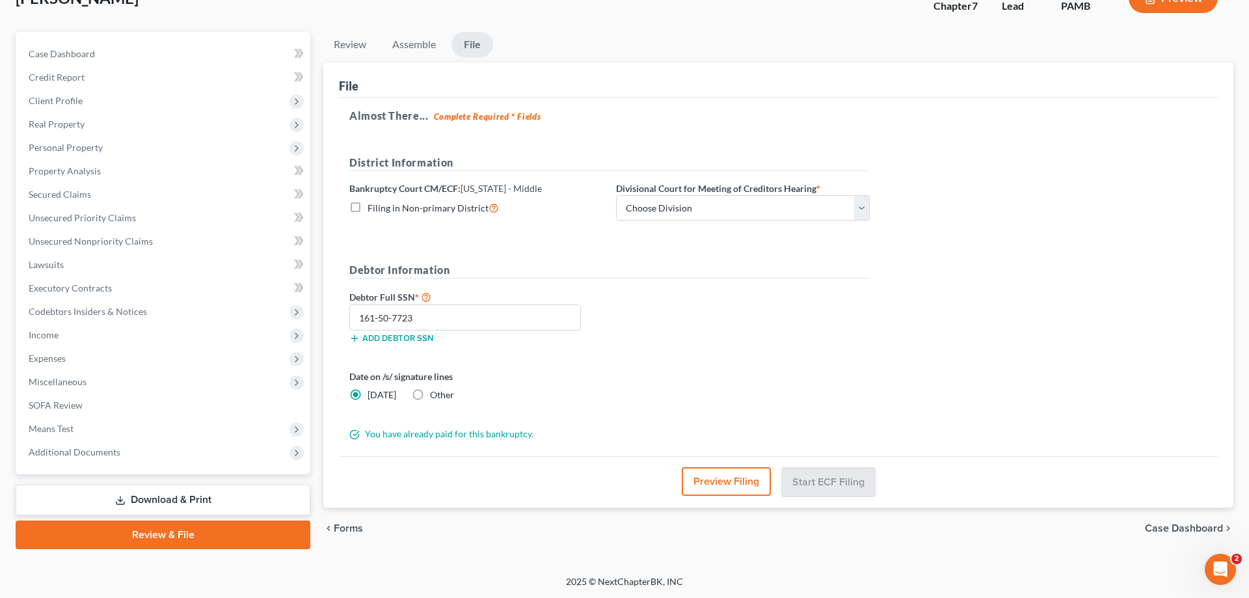
checkbox input "true"
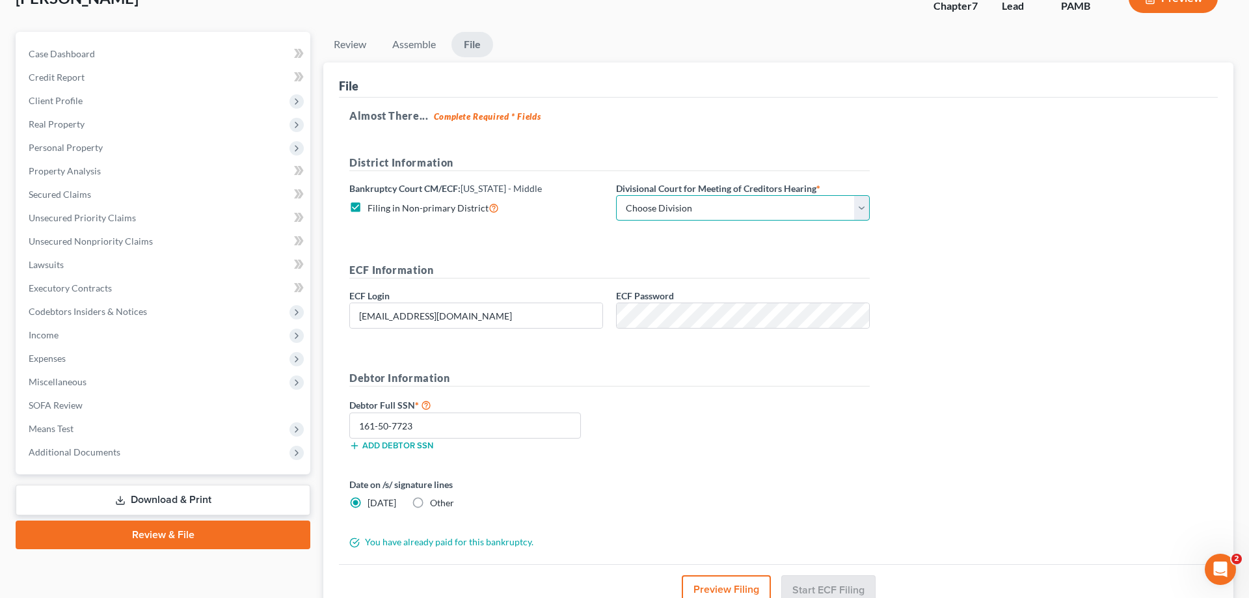
click at [616, 195] on select "Choose Division [GEOGRAPHIC_DATA] [PERSON_NAME] Williamsport [GEOGRAPHIC_DATA]/…" at bounding box center [743, 208] width 254 height 26
click at [457, 316] on input "[EMAIL_ADDRESS][DOMAIN_NAME]" at bounding box center [476, 315] width 252 height 25
drag, startPoint x: 466, startPoint y: 322, endPoint x: 226, endPoint y: 311, distance: 240.2
click at [350, 311] on input "[EMAIL_ADDRESS][DOMAIN_NAME]" at bounding box center [476, 315] width 252 height 25
type input "nelthroppesq"
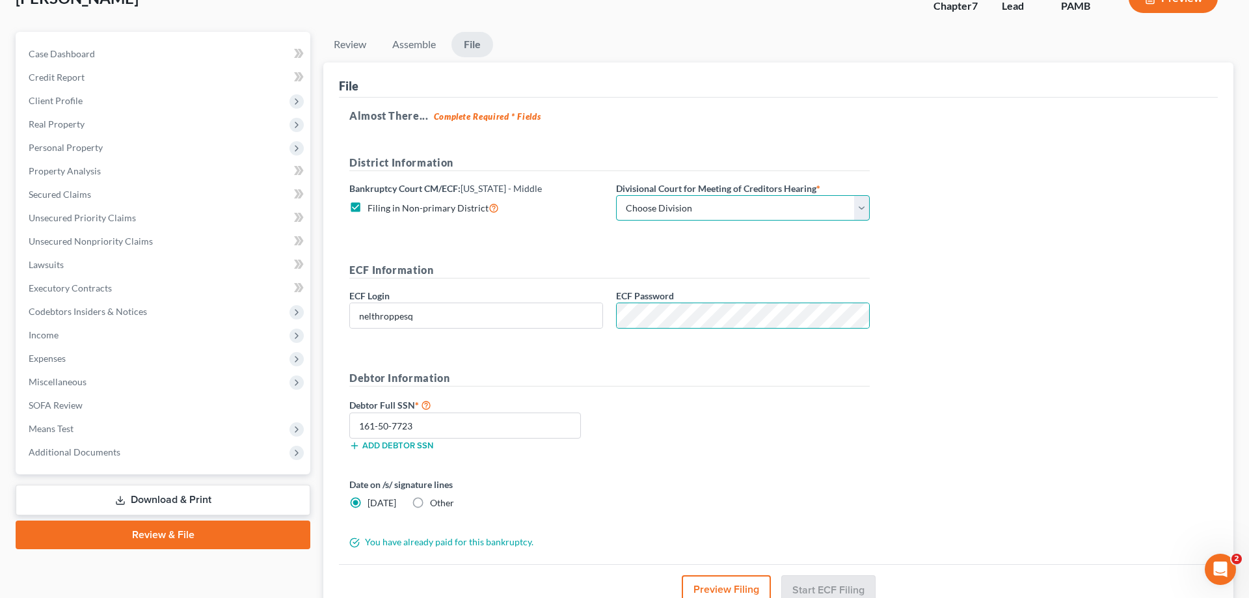
click at [616, 195] on select "Choose Division [GEOGRAPHIC_DATA] [PERSON_NAME] Williamsport [GEOGRAPHIC_DATA]/…" at bounding box center [743, 208] width 254 height 26
select select "1"
click option "[PERSON_NAME]" at bounding box center [0, 0] width 0 height 0
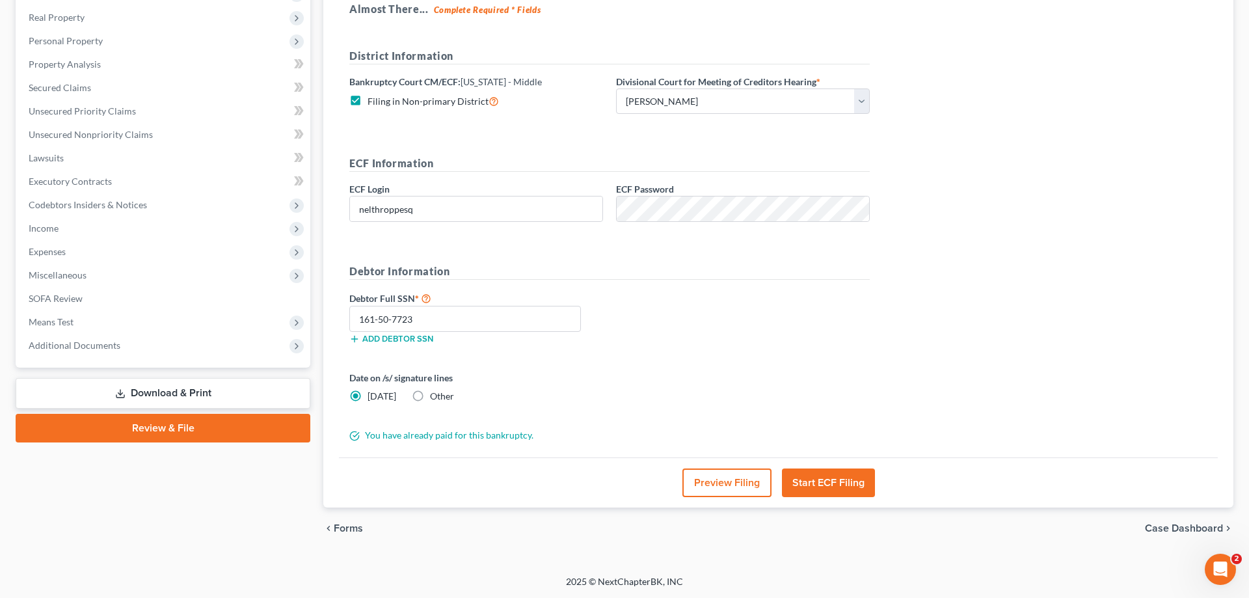
click at [816, 481] on button "Start ECF Filing" at bounding box center [828, 482] width 93 height 29
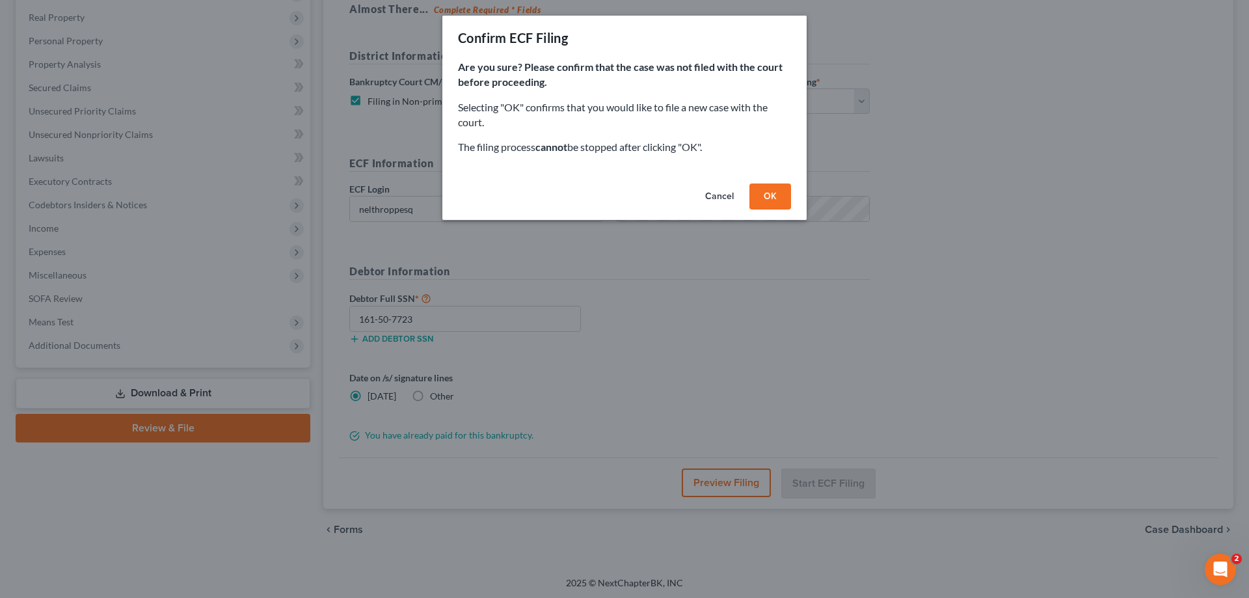
click at [777, 203] on button "OK" at bounding box center [770, 196] width 42 height 26
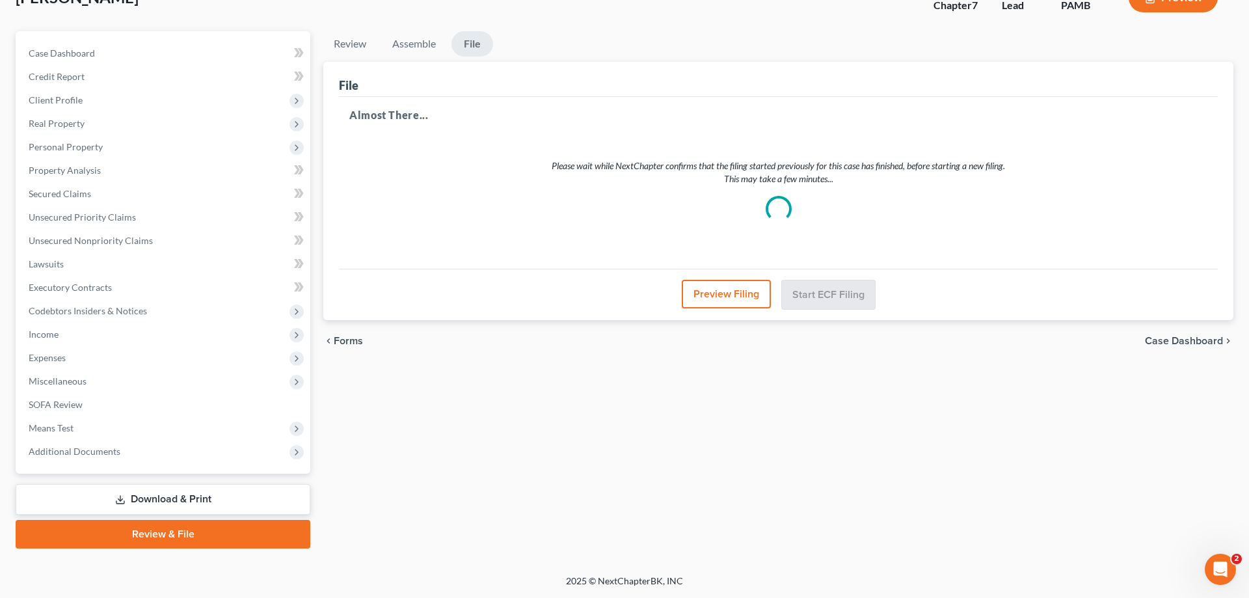
scroll to position [92, 0]
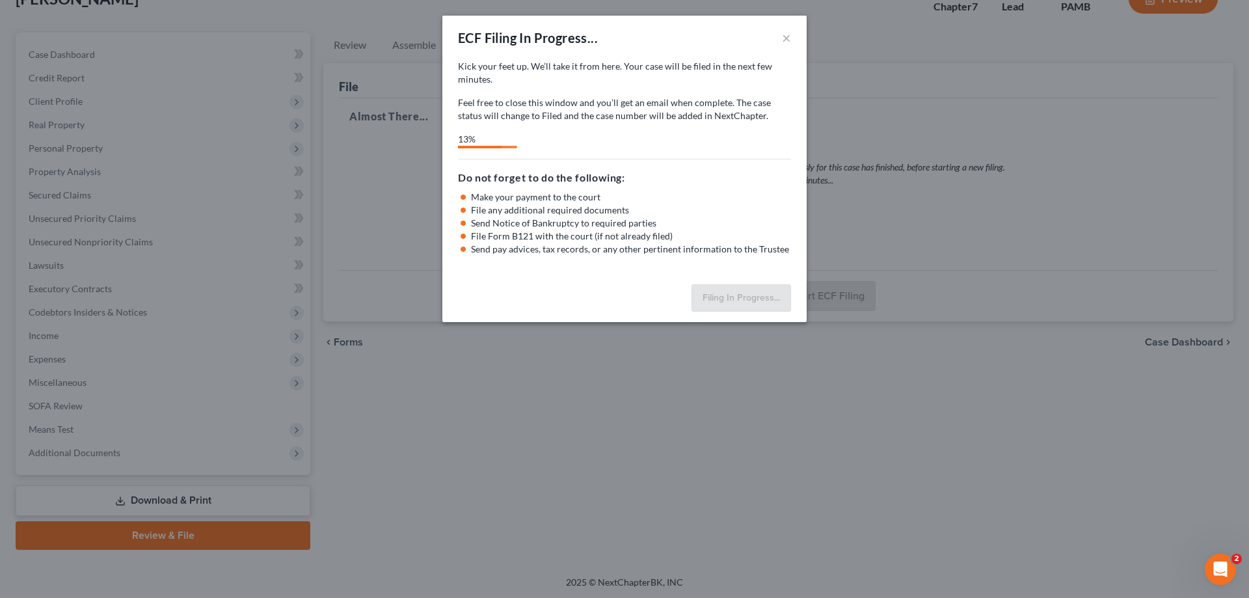
select select "1"
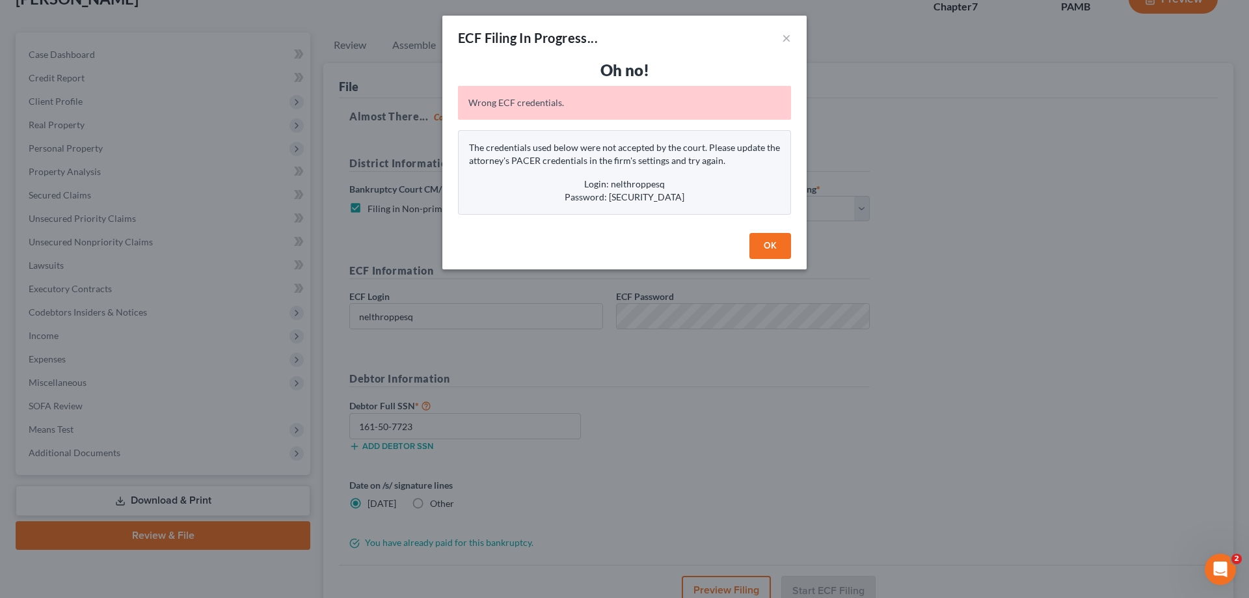
click at [763, 244] on button "OK" at bounding box center [770, 246] width 42 height 26
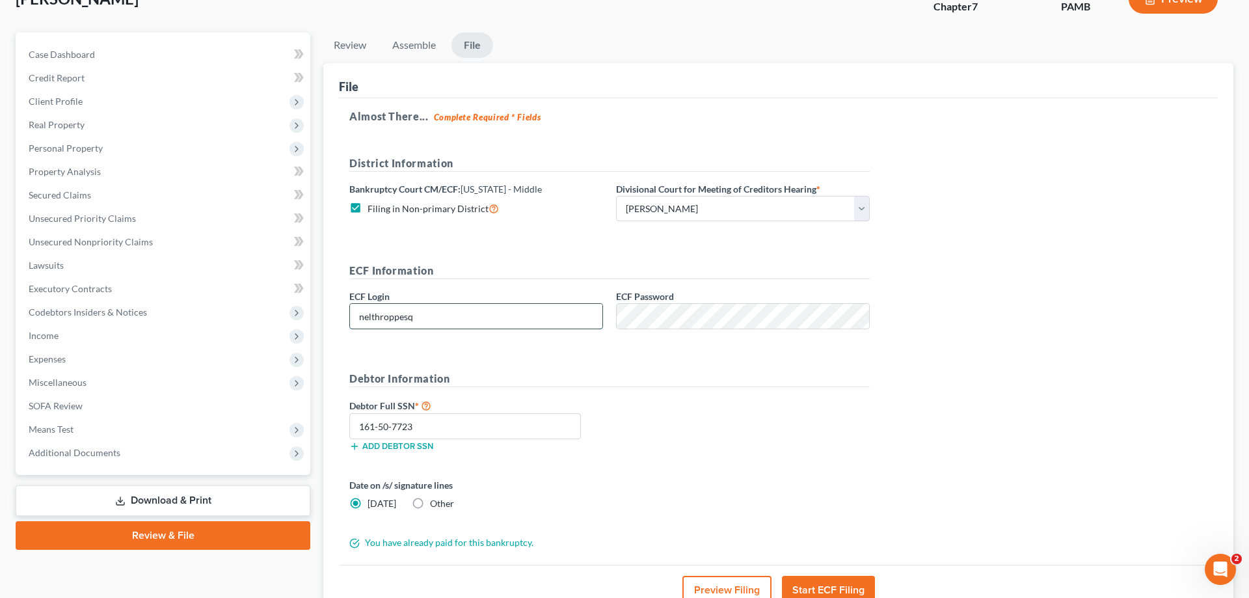
click at [431, 318] on input "nelthroppesq" at bounding box center [476, 316] width 252 height 25
drag, startPoint x: 431, startPoint y: 318, endPoint x: 254, endPoint y: 291, distance: 178.3
click at [350, 304] on input "nelthroppesq" at bounding box center [476, 316] width 252 height 25
type input "AlbertVFN"
click at [853, 585] on button "Start ECF Filing" at bounding box center [828, 590] width 93 height 29
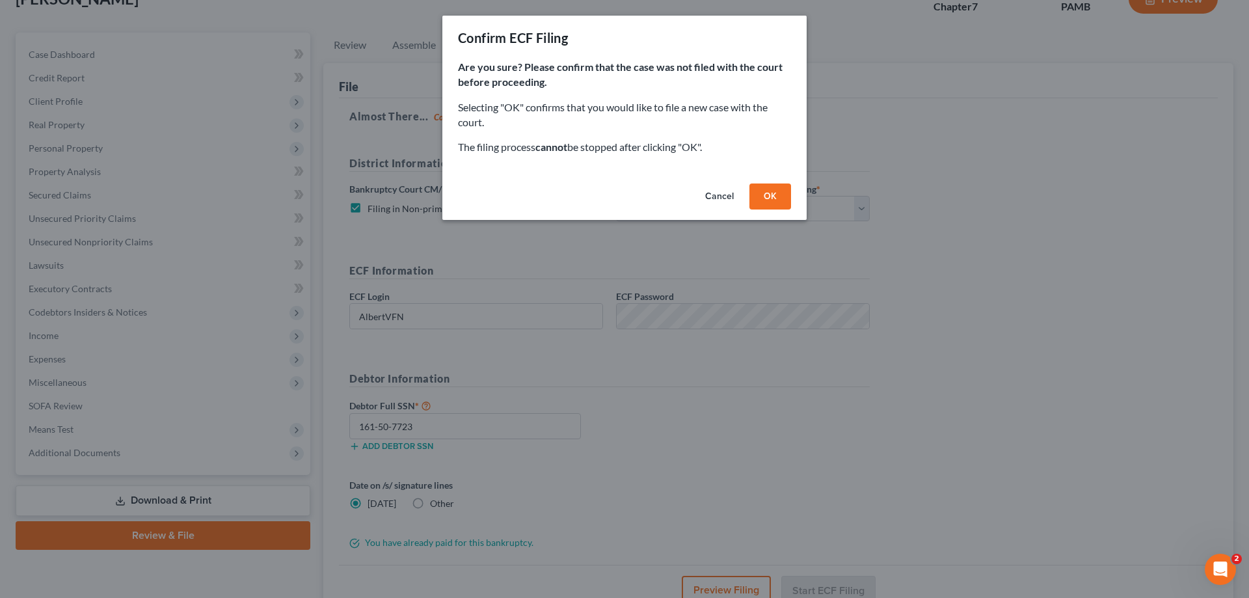
click at [767, 200] on button "OK" at bounding box center [770, 196] width 42 height 26
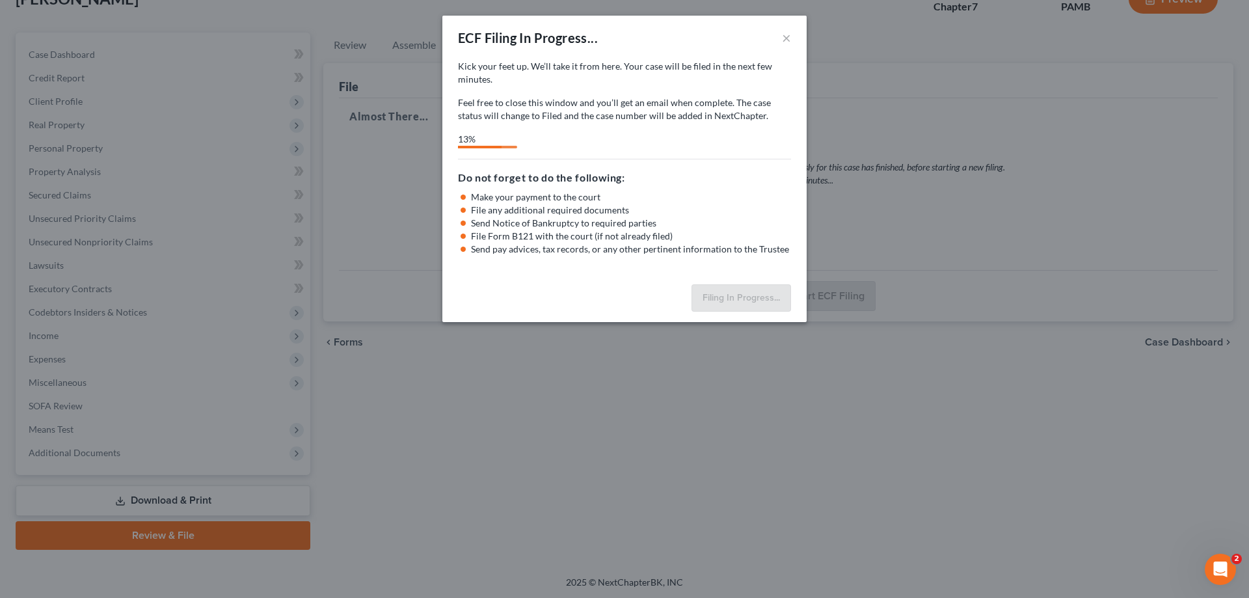
select select "1"
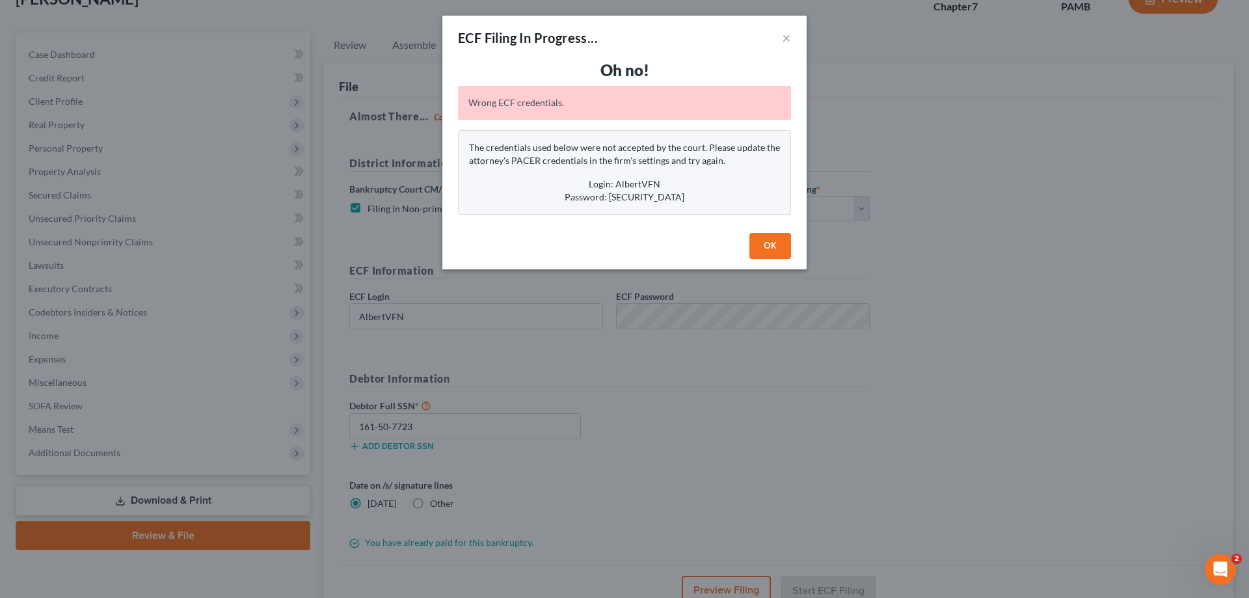
click at [756, 245] on button "OK" at bounding box center [770, 246] width 42 height 26
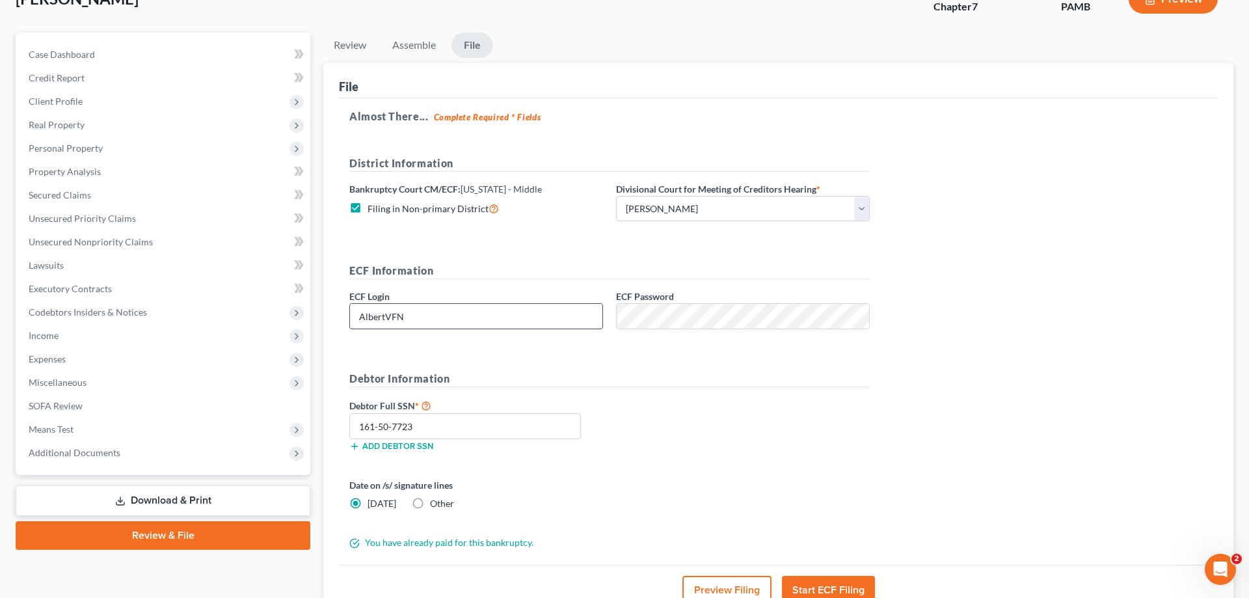
click at [430, 323] on input "AlbertVFN" at bounding box center [476, 316] width 252 height 25
drag, startPoint x: 430, startPoint y: 323, endPoint x: 226, endPoint y: 319, distance: 204.2
click at [350, 319] on input "AlbertVFN" at bounding box center [476, 316] width 252 height 25
type input "AVFNelthropp"
click at [829, 592] on button "Start ECF Filing" at bounding box center [828, 590] width 93 height 29
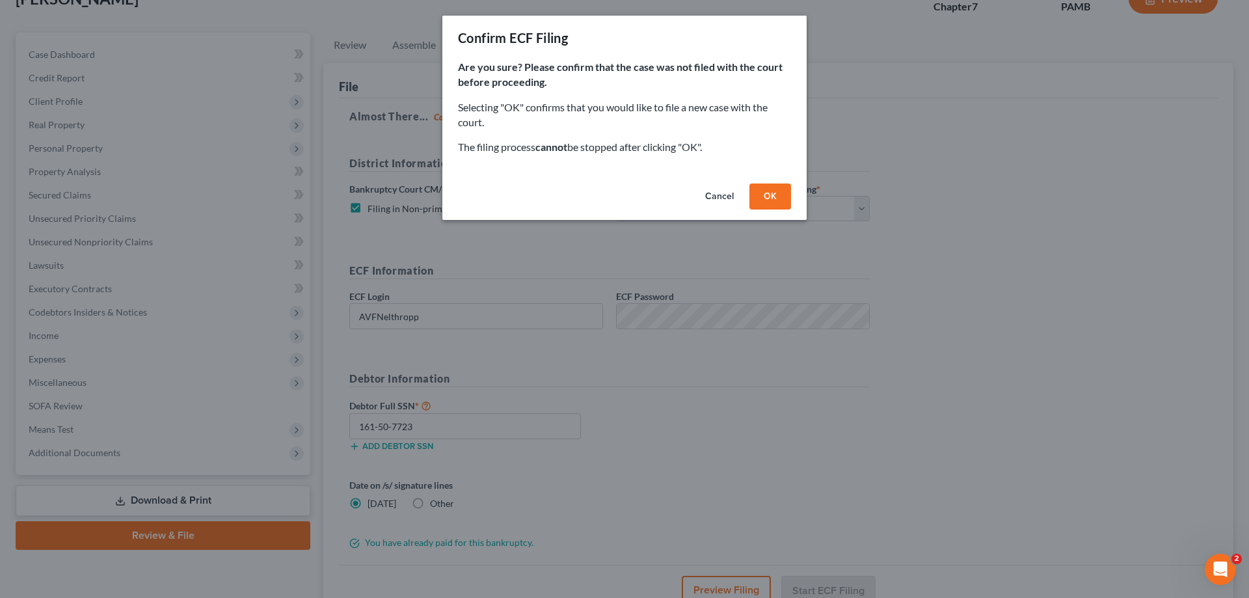
click at [769, 194] on button "OK" at bounding box center [770, 196] width 42 height 26
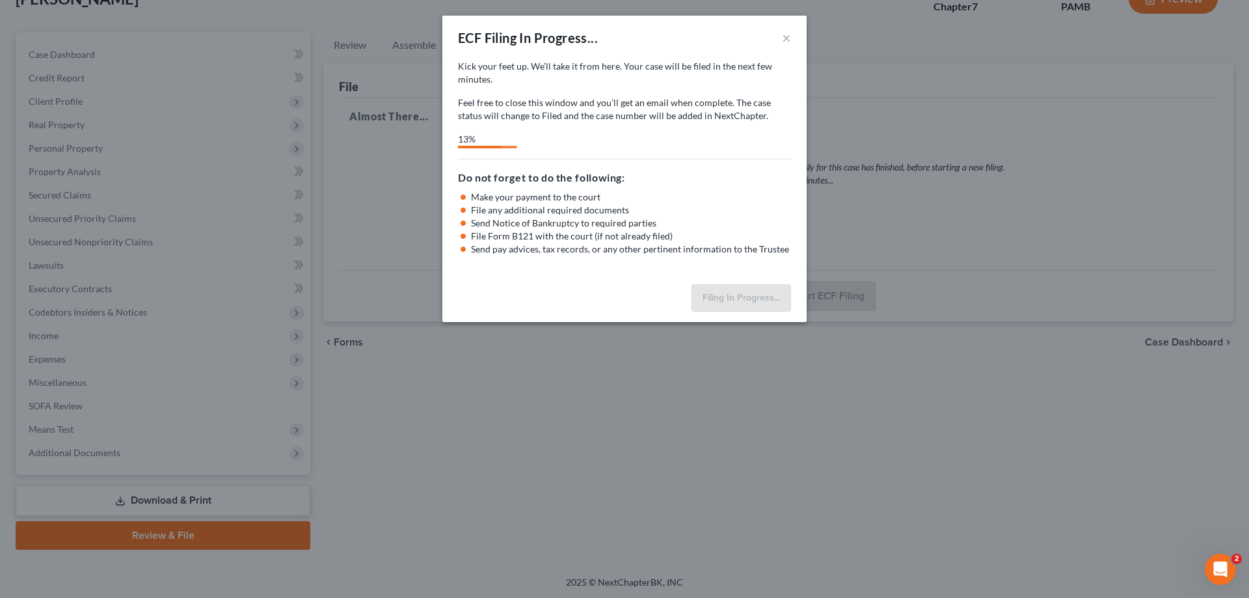
select select "1"
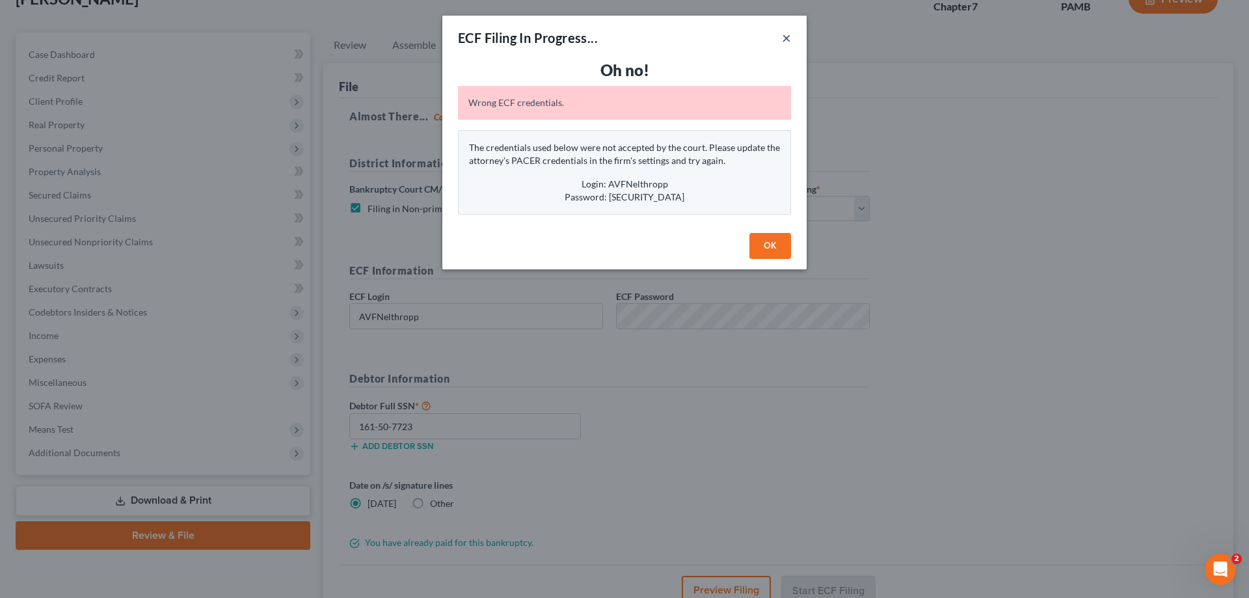
click at [786, 39] on button "×" at bounding box center [786, 38] width 9 height 16
